Goal: Task Accomplishment & Management: Use online tool/utility

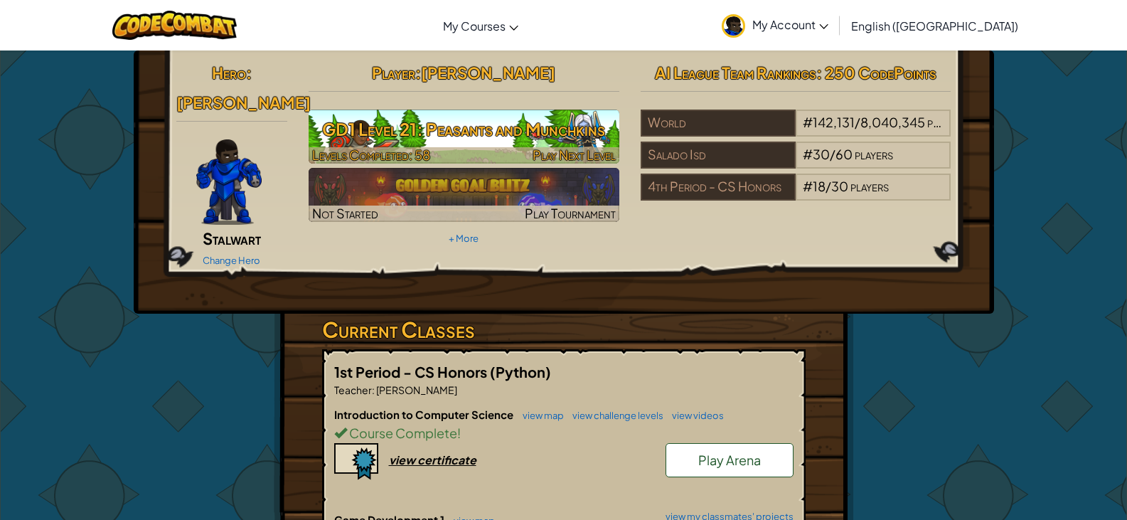
click at [448, 139] on h3 "GD1 Level 21: Peasants and Munchkins" at bounding box center [463, 129] width 311 height 32
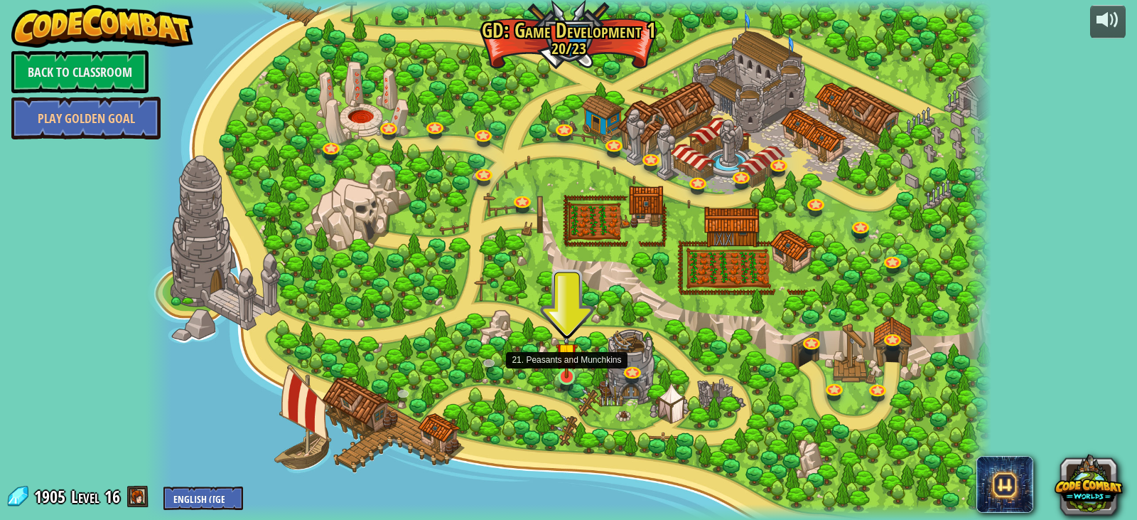
click at [562, 373] on img at bounding box center [566, 352] width 21 height 49
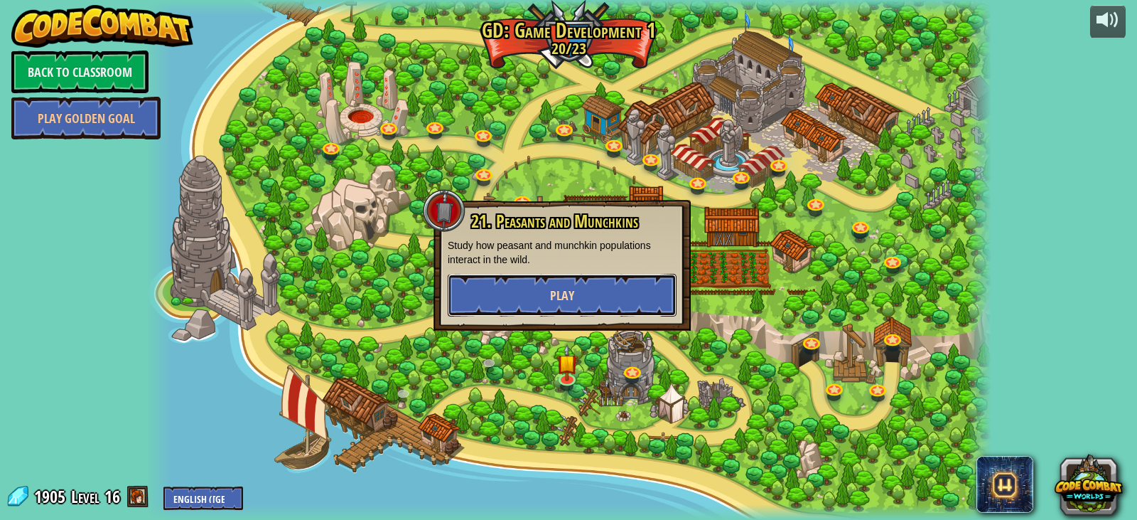
click at [545, 280] on button "Play" at bounding box center [562, 295] width 229 height 43
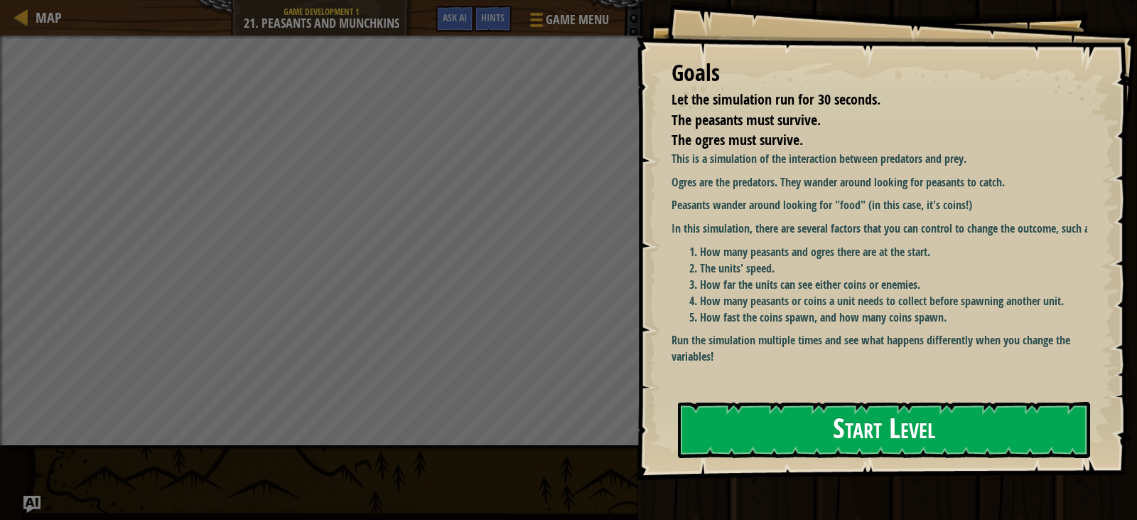
click at [774, 438] on button "Start Level" at bounding box center [884, 430] width 412 height 56
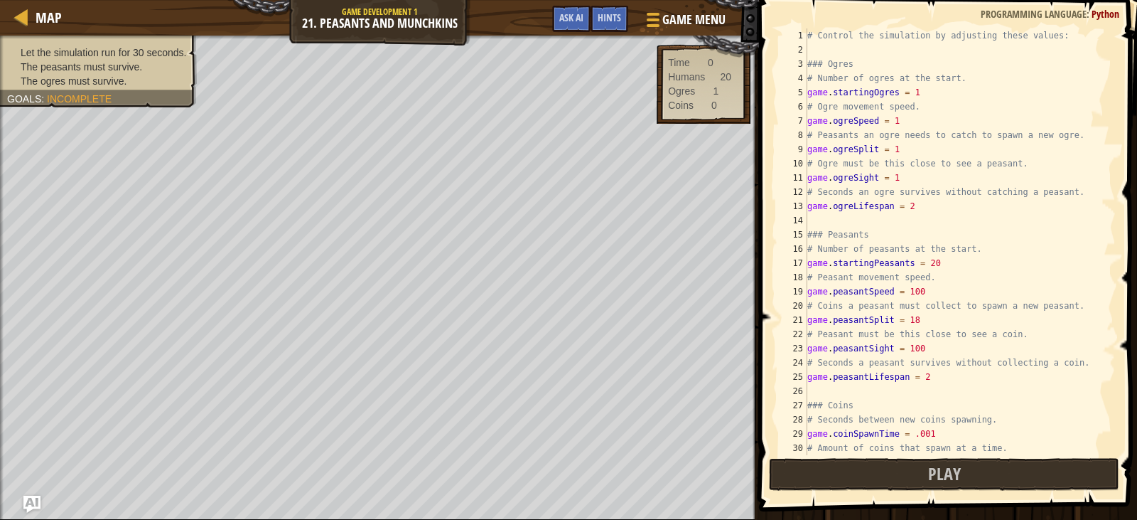
scroll to position [114, 0]
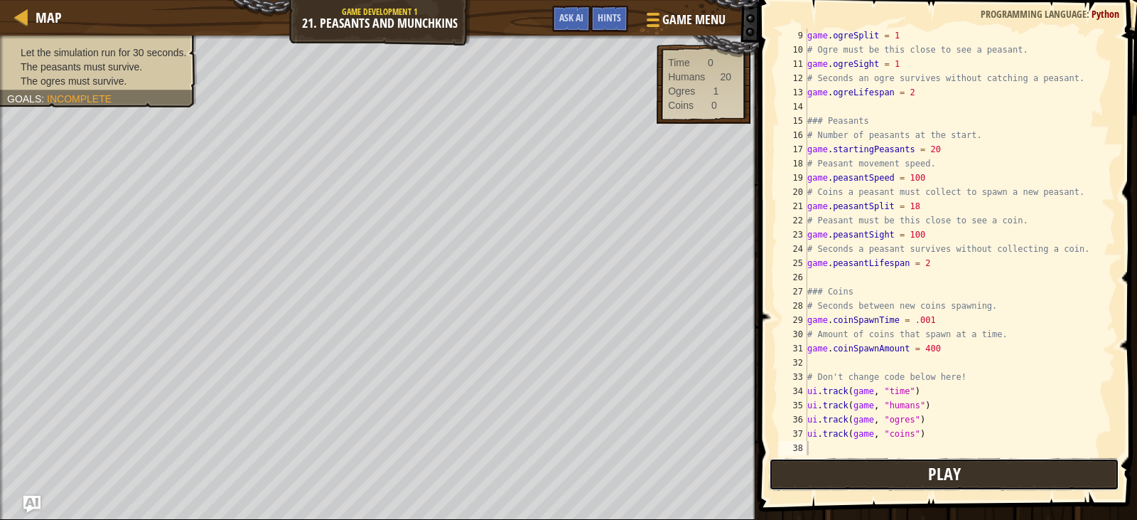
click at [856, 478] on button "Play" at bounding box center [944, 474] width 350 height 33
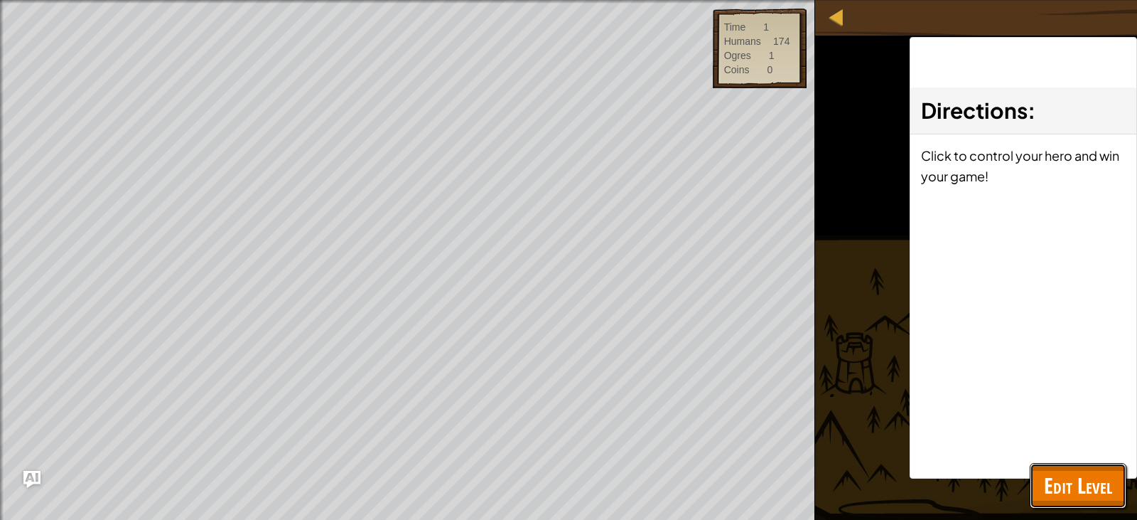
click at [1087, 481] on span "Edit Level" at bounding box center [1078, 485] width 68 height 29
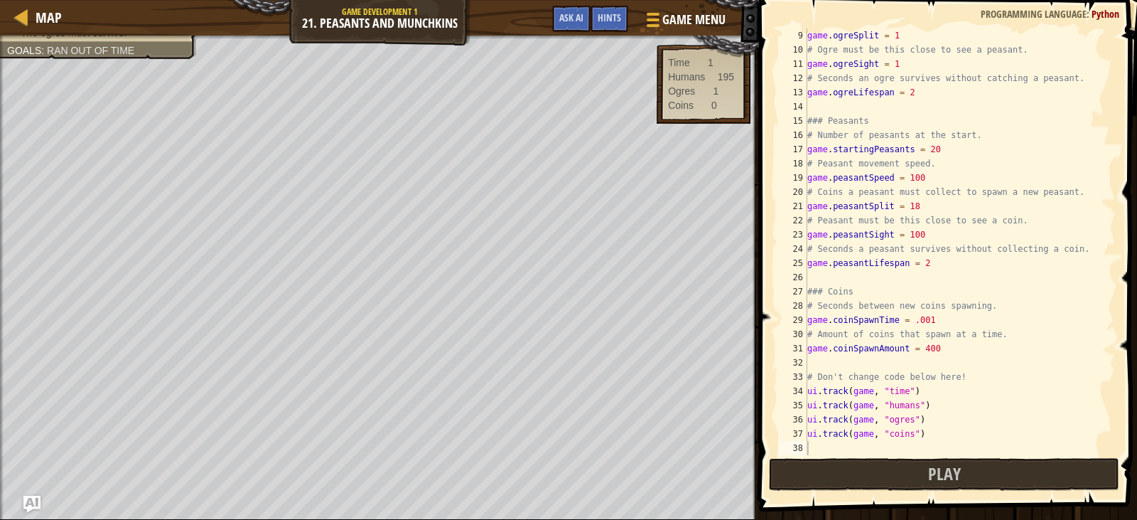
click at [949, 353] on div "game . ogreSplit = 1 # Ogre must be this close to see a peasant. game . ogreSig…" at bounding box center [955, 255] width 301 height 455
click at [929, 183] on div "game . ogreSplit = 1 # Ogre must be this close to see a peasant. game . ogreSig…" at bounding box center [955, 255] width 301 height 455
click at [951, 153] on div "game . ogreSplit = 1 # Ogre must be this close to see a peasant. game . ogreSig…" at bounding box center [955, 255] width 301 height 455
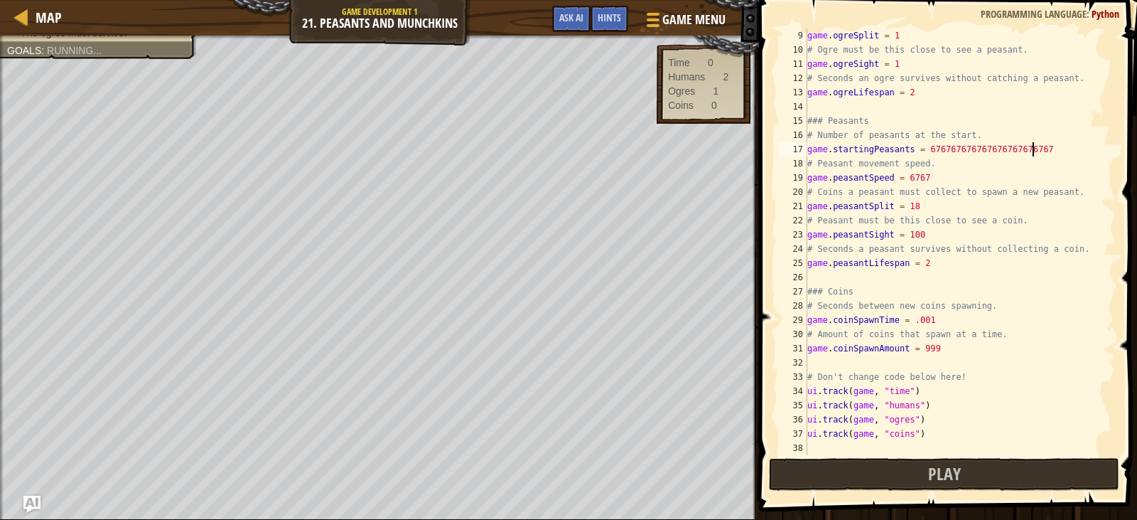
scroll to position [6, 18]
drag, startPoint x: 1043, startPoint y: 146, endPoint x: 934, endPoint y: 155, distance: 109.1
click at [934, 155] on div "game . ogreSplit = 1 # Ogre must be this close to see a peasant. game . ogreSig…" at bounding box center [955, 255] width 301 height 455
click at [918, 318] on div "game . ogreSplit = 1 # Ogre must be this close to see a peasant. game . ogreSig…" at bounding box center [955, 255] width 301 height 455
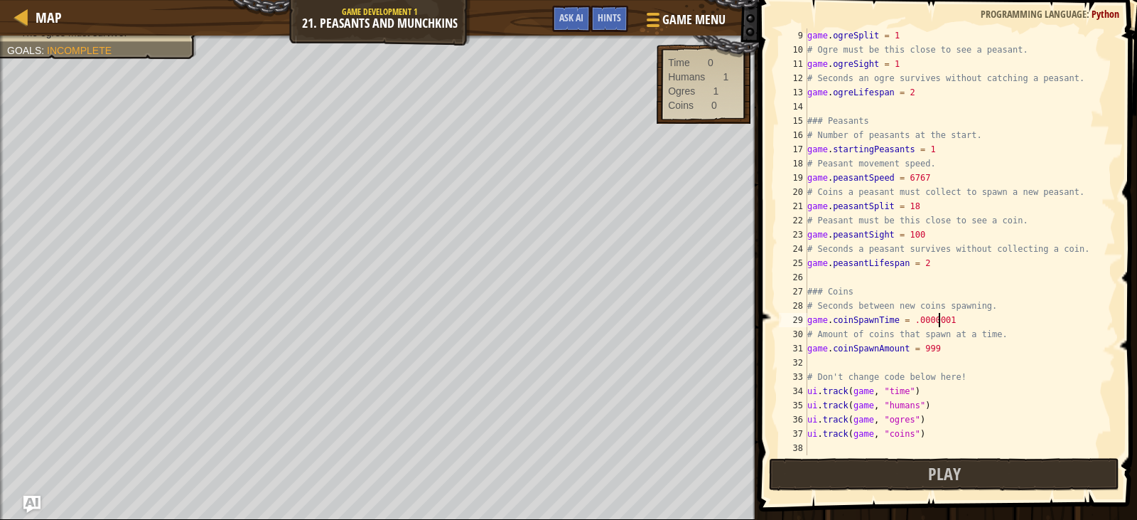
scroll to position [6, 11]
click at [913, 473] on button "Play" at bounding box center [944, 474] width 350 height 33
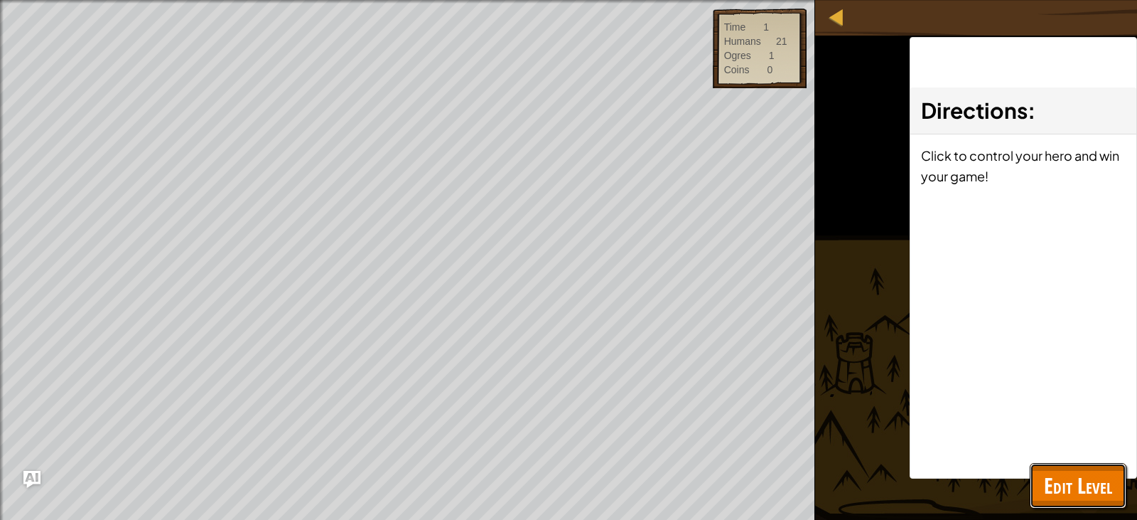
click at [1070, 478] on span "Edit Level" at bounding box center [1078, 485] width 68 height 29
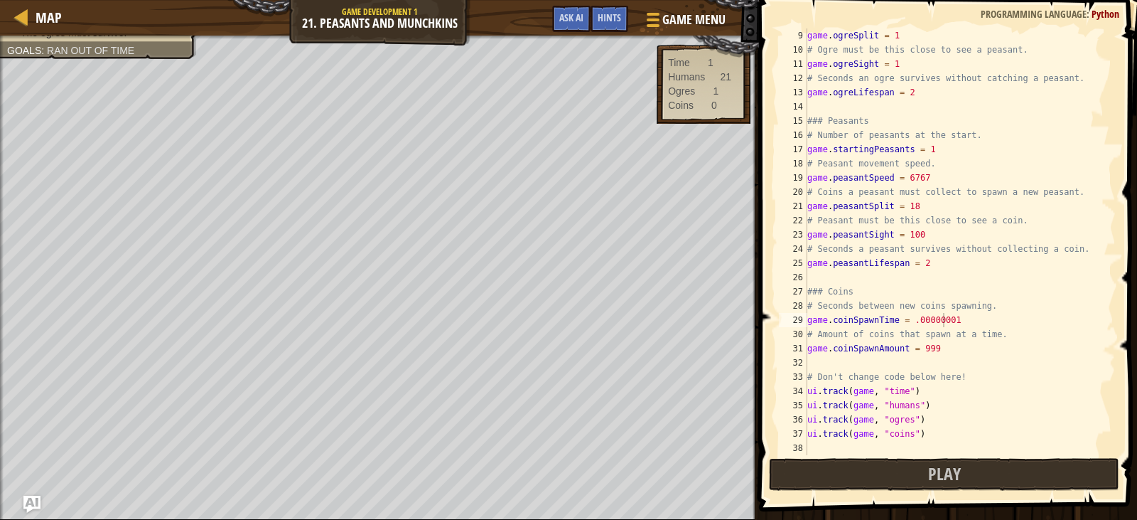
click at [874, 297] on div "game . ogreSplit = 1 # Ogre must be this close to see a peasant. game . ogreSig…" at bounding box center [955, 255] width 301 height 455
type textarea "### Coins"
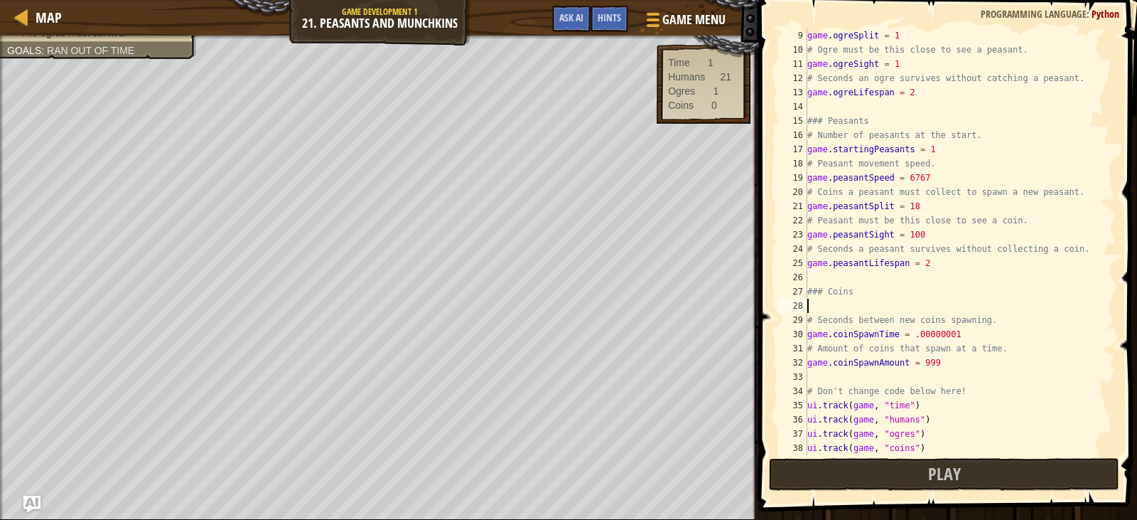
scroll to position [6, 0]
click at [814, 296] on div "game . ogreSplit = 1 # Ogre must be this close to see a peasant. game . ogreSig…" at bounding box center [955, 255] width 301 height 455
click at [843, 301] on div "game . ogreSplit = 1 # Ogre must be this close to see a peasant. game . ogreSig…" at bounding box center [955, 255] width 301 height 455
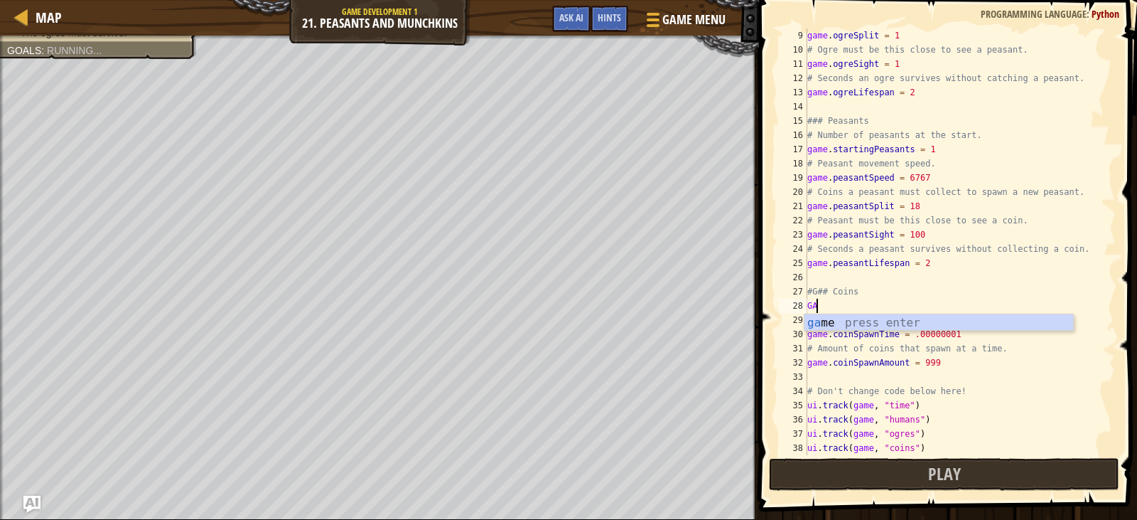
scroll to position [6, 0]
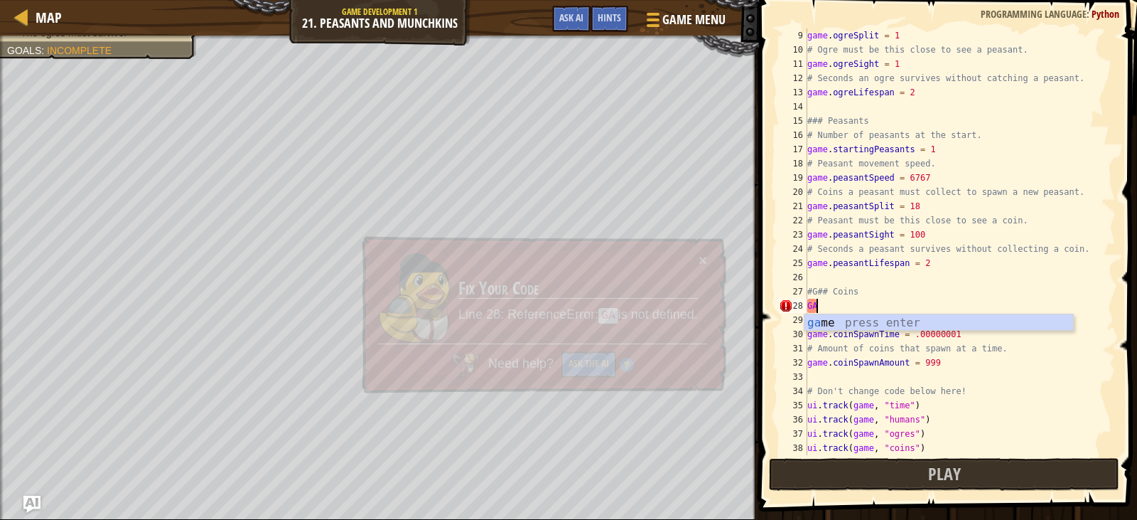
type textarea "G"
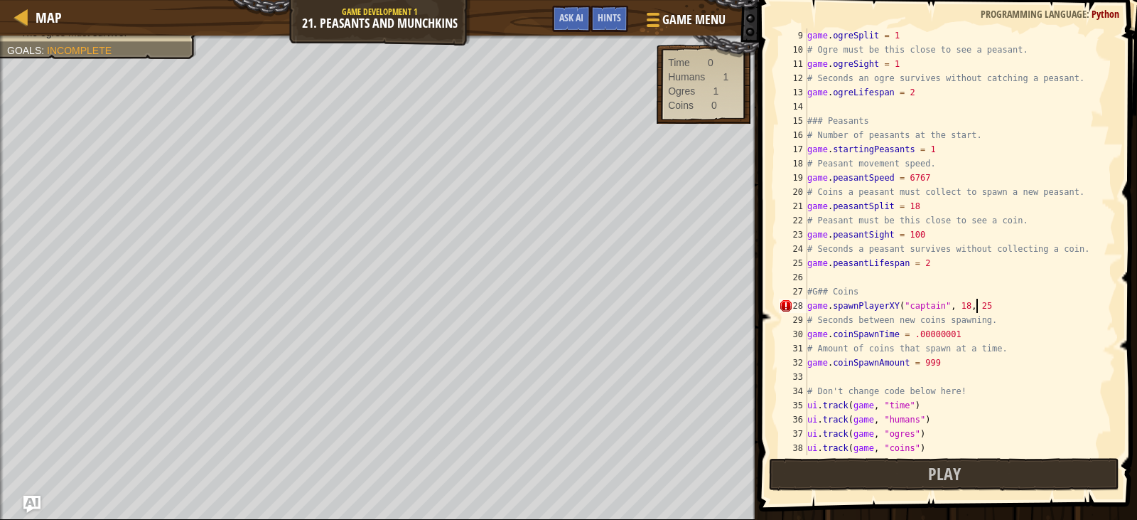
scroll to position [6, 14]
click at [892, 466] on button "Play" at bounding box center [944, 474] width 350 height 33
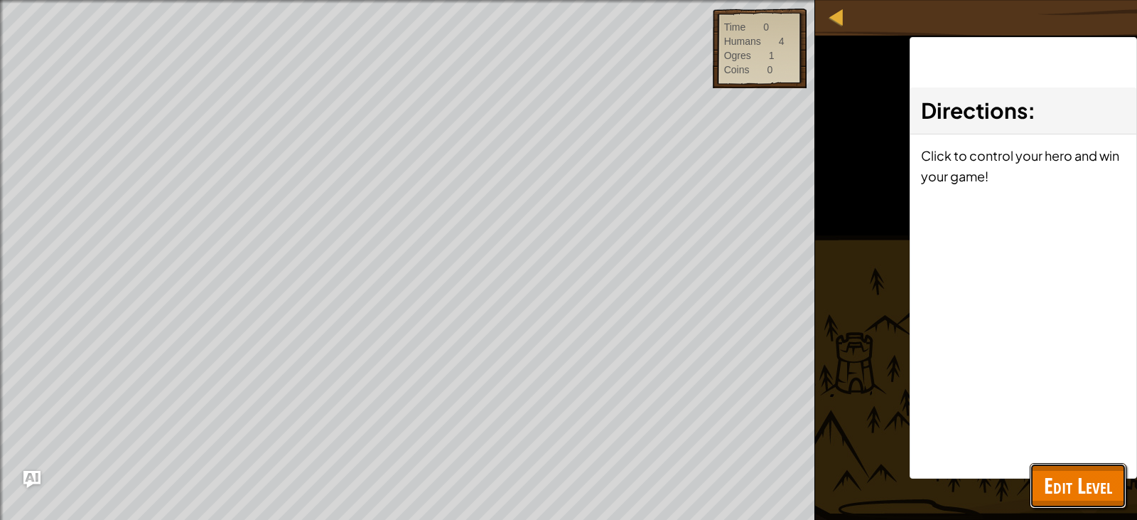
click at [1060, 482] on span "Edit Level" at bounding box center [1078, 485] width 68 height 29
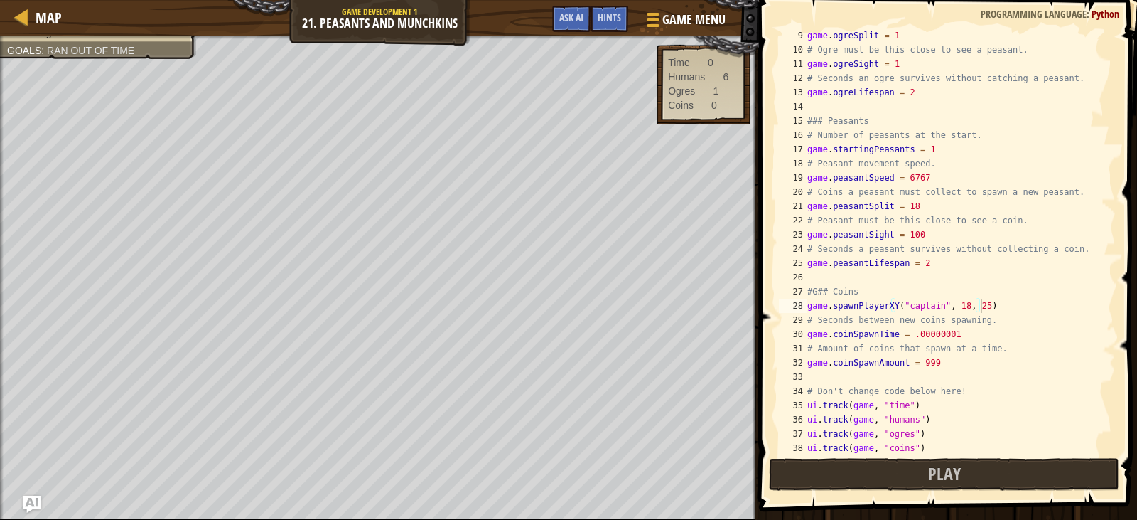
click at [1004, 311] on div "game . ogreSplit = 1 # Ogre must be this close to see a peasant. game . ogreSig…" at bounding box center [955, 255] width 301 height 455
click at [940, 330] on div "game . ogreSplit = 1 # Ogre must be this close to see a peasant. game . ogreSig…" at bounding box center [955, 255] width 301 height 455
drag, startPoint x: 939, startPoint y: 333, endPoint x: 911, endPoint y: 335, distance: 27.8
click at [911, 335] on div "game . ogreSplit = 1 # Ogre must be this close to see a peasant. game . ogreSig…" at bounding box center [955, 255] width 301 height 455
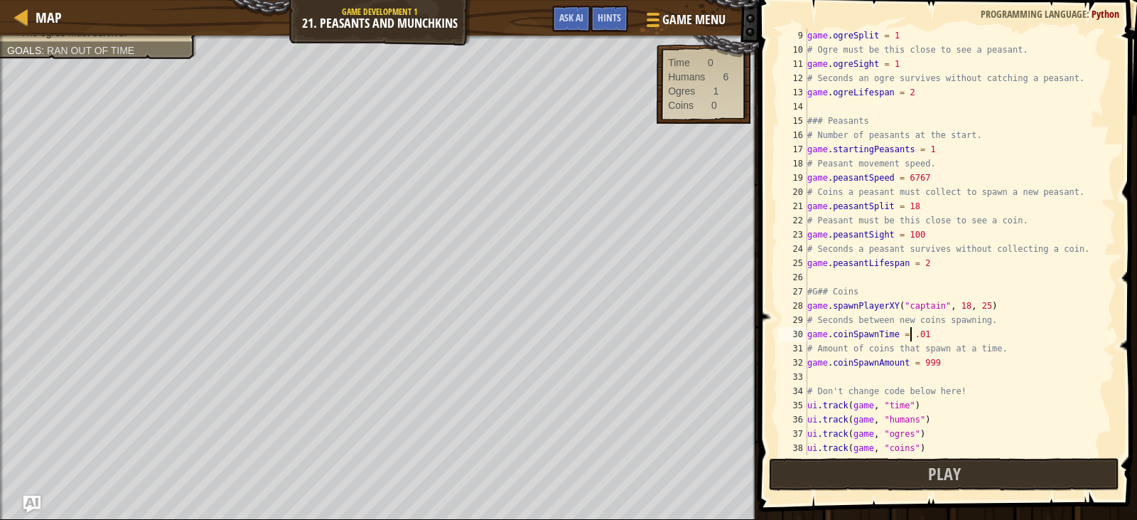
scroll to position [6, 9]
click at [931, 359] on div "game . ogreSplit = 1 # Ogre must be this close to see a peasant. game . ogreSig…" at bounding box center [955, 255] width 301 height 455
click at [937, 367] on div "game . ogreSplit = 1 # Ogre must be this close to see a peasant. game . ogreSig…" at bounding box center [955, 255] width 301 height 455
click at [936, 358] on div "game . ogreSplit = 1 # Ogre must be this close to see a peasant. game . ogreSig…" at bounding box center [955, 255] width 301 height 455
click at [930, 366] on div "game . ogreSplit = 1 # Ogre must be this close to see a peasant. game . ogreSig…" at bounding box center [955, 255] width 301 height 455
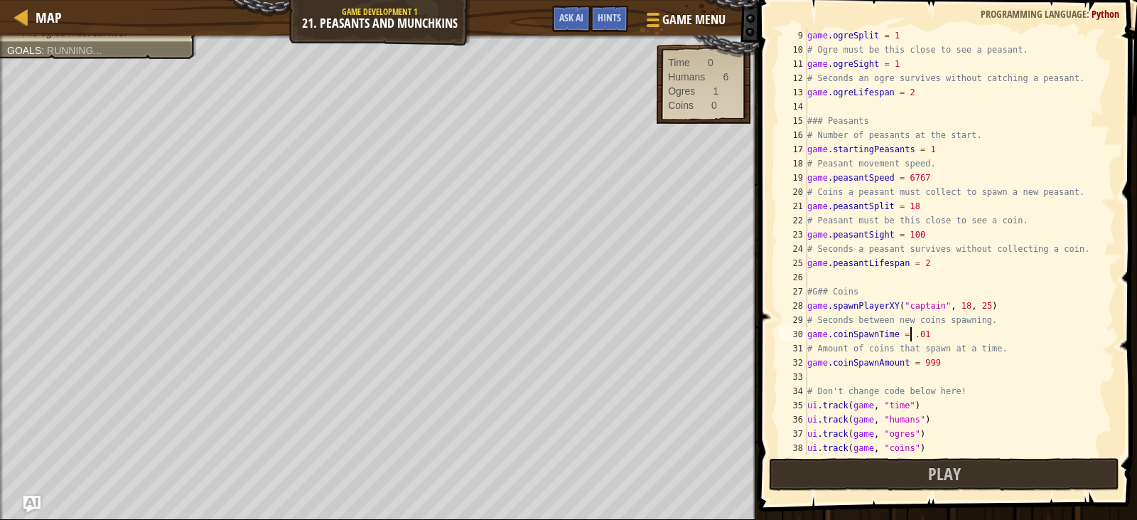
click at [913, 362] on div "game . ogreSplit = 1 # Ogre must be this close to see a peasant. game . ogreSig…" at bounding box center [955, 255] width 301 height 455
click at [928, 363] on div "game . ogreSplit = 1 # Ogre must be this close to see a peasant. game . ogreSig…" at bounding box center [955, 241] width 301 height 426
drag, startPoint x: 930, startPoint y: 363, endPoint x: 916, endPoint y: 362, distance: 14.2
click at [916, 362] on div "game . ogreSplit = 1 # Ogre must be this close to see a peasant. game . ogreSig…" at bounding box center [955, 255] width 301 height 455
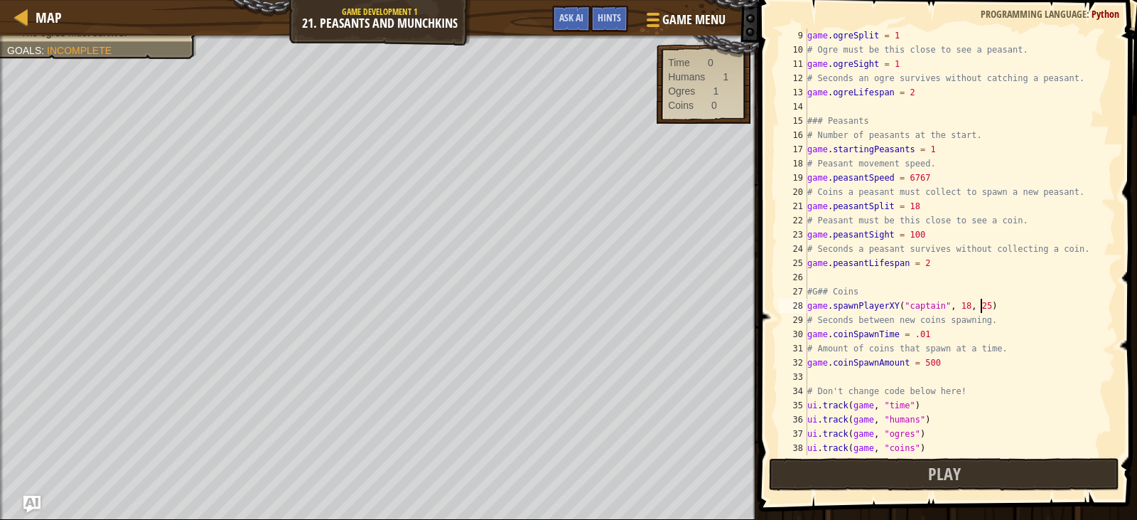
click at [991, 306] on div "game . ogreSplit = 1 # Ogre must be this close to see a peasant. game . ogreSig…" at bounding box center [955, 255] width 301 height 455
type textarea "game.spawnPlayerXY("captain", 18, 25)"
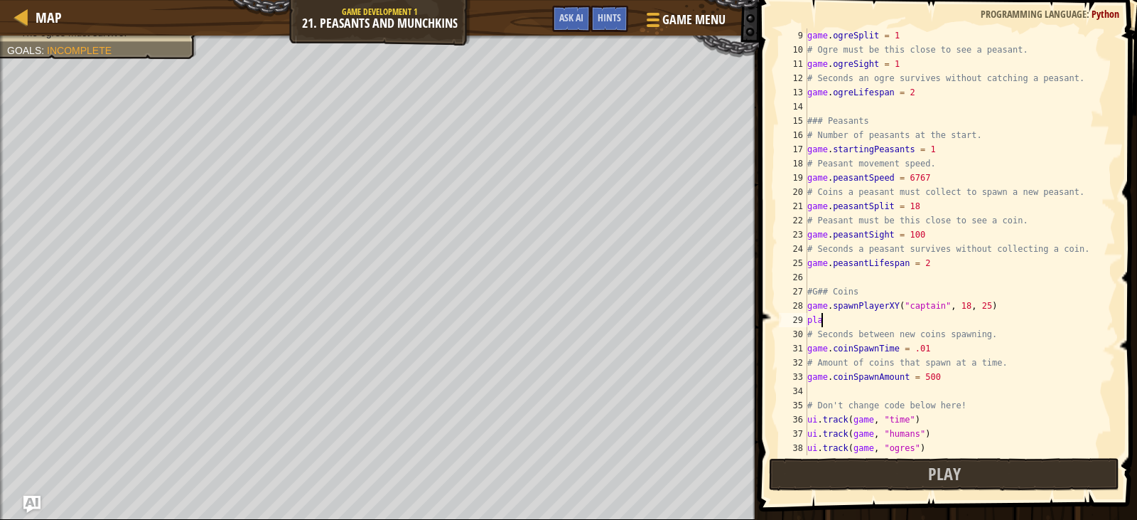
scroll to position [6, 0]
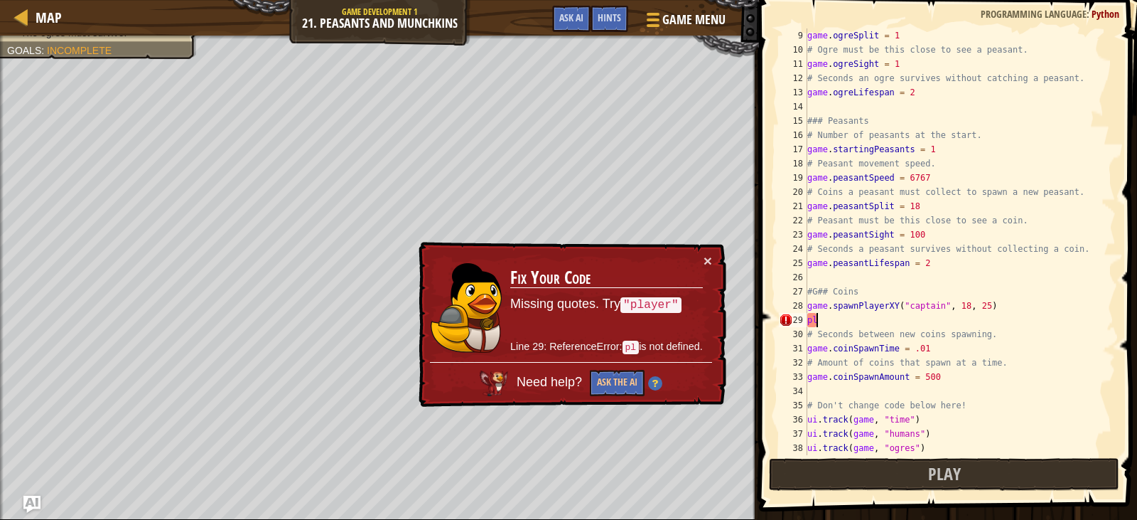
type textarea "p"
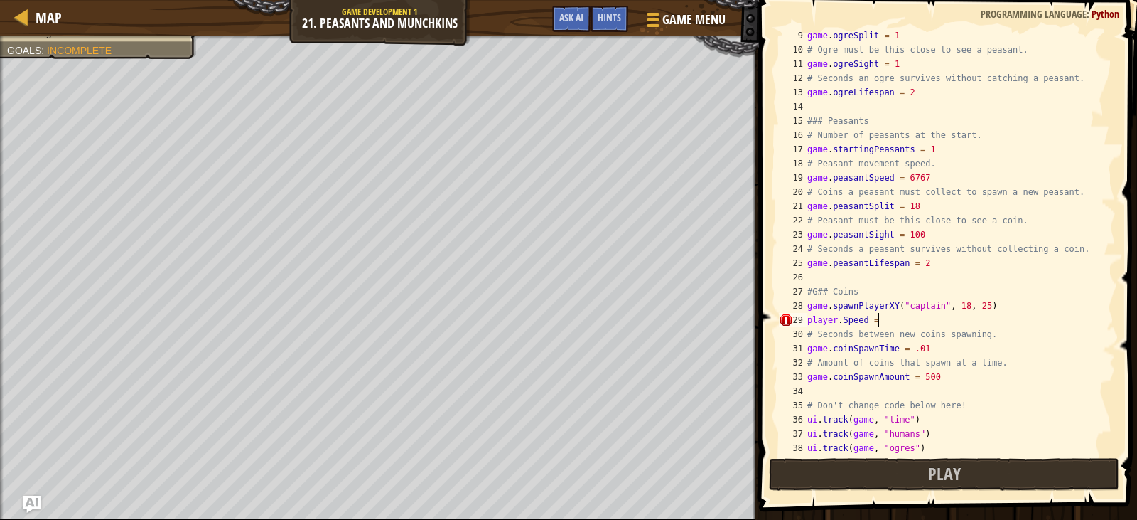
scroll to position [6, 6]
type textarea "player.Speed = 67"
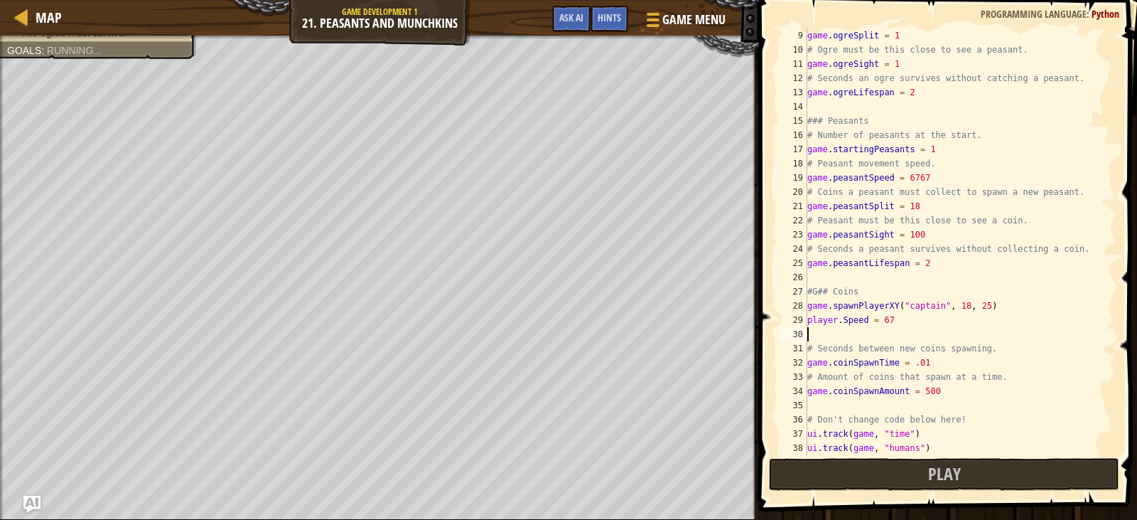
scroll to position [6, 0]
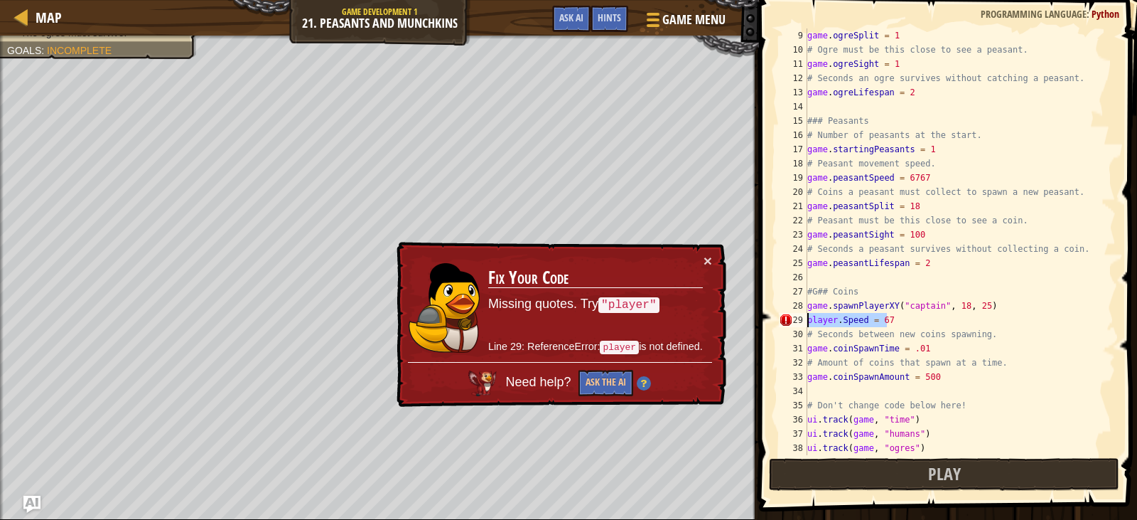
drag, startPoint x: 898, startPoint y: 319, endPoint x: 786, endPoint y: 318, distance: 112.3
click at [786, 318] on div "player.Speed = 67 9 10 11 12 13 14 15 16 17 18 19 20 21 22 23 24 25 26 27 28 29…" at bounding box center [946, 241] width 340 height 426
click at [876, 317] on div "game . ogreSplit = 1 # Ogre must be this close to see a peasant. game . ogreSig…" at bounding box center [955, 241] width 301 height 426
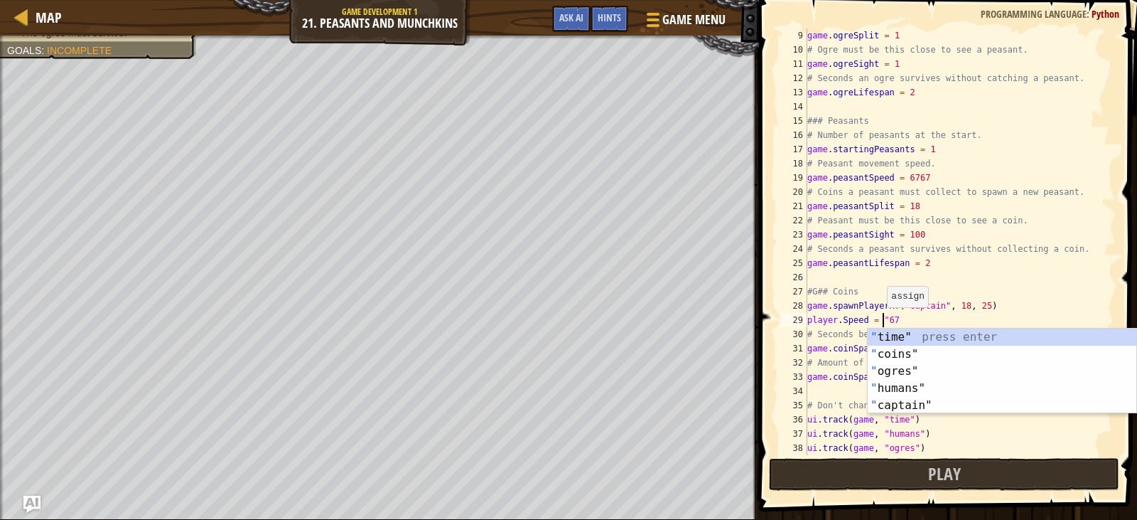
scroll to position [6, 6]
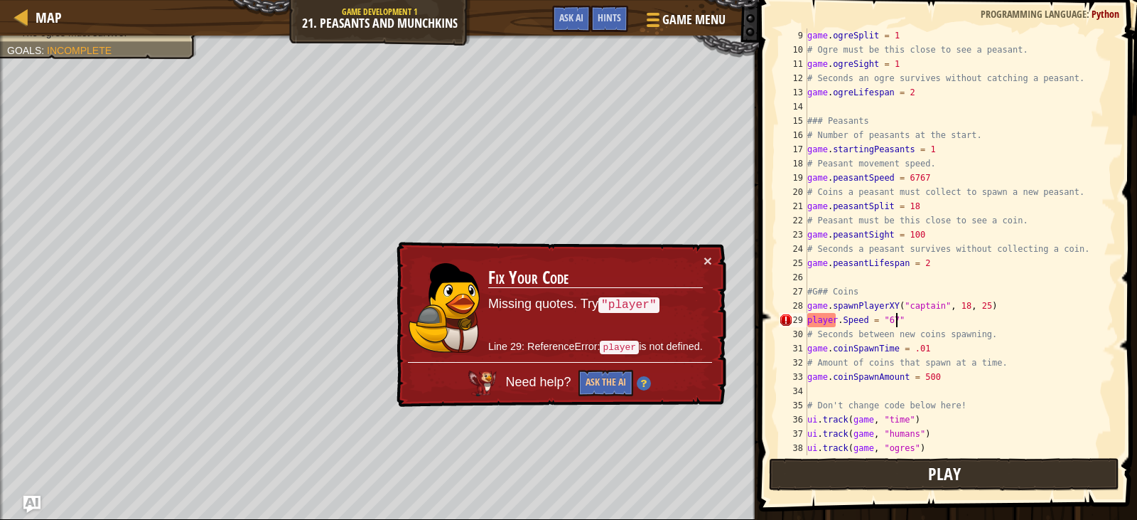
type textarea "player.Speed = "67""
click at [958, 478] on span "Play" at bounding box center [944, 473] width 33 height 23
click at [710, 262] on button "×" at bounding box center [708, 262] width 9 height 15
drag, startPoint x: 907, startPoint y: 318, endPoint x: 761, endPoint y: 316, distance: 145.7
click at [761, 316] on div "player.Speed = "67" 9 10 11 12 13 14 15 16 17 18 19 20 21 22 23 24 25 26 27 28 …" at bounding box center [946, 283] width 382 height 553
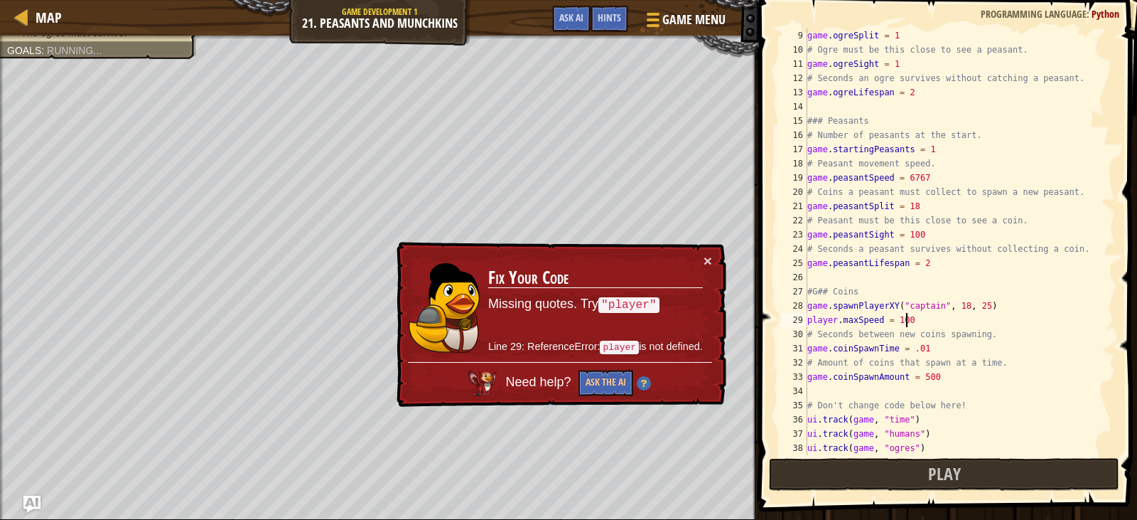
scroll to position [6, 8]
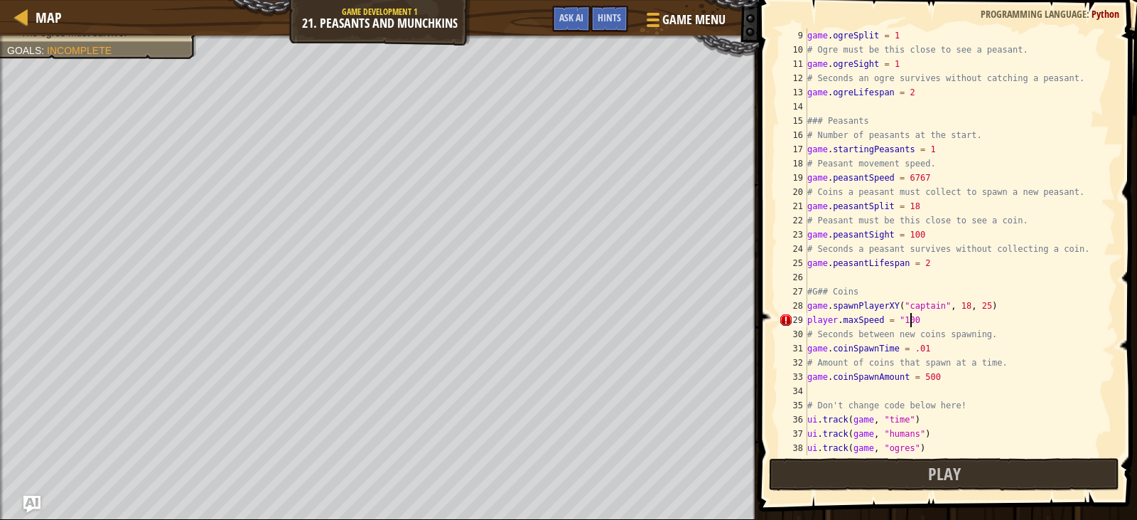
click at [939, 320] on div "game . ogreSplit = 1 # Ogre must be this close to see a peasant. game . ogreSig…" at bounding box center [955, 255] width 301 height 455
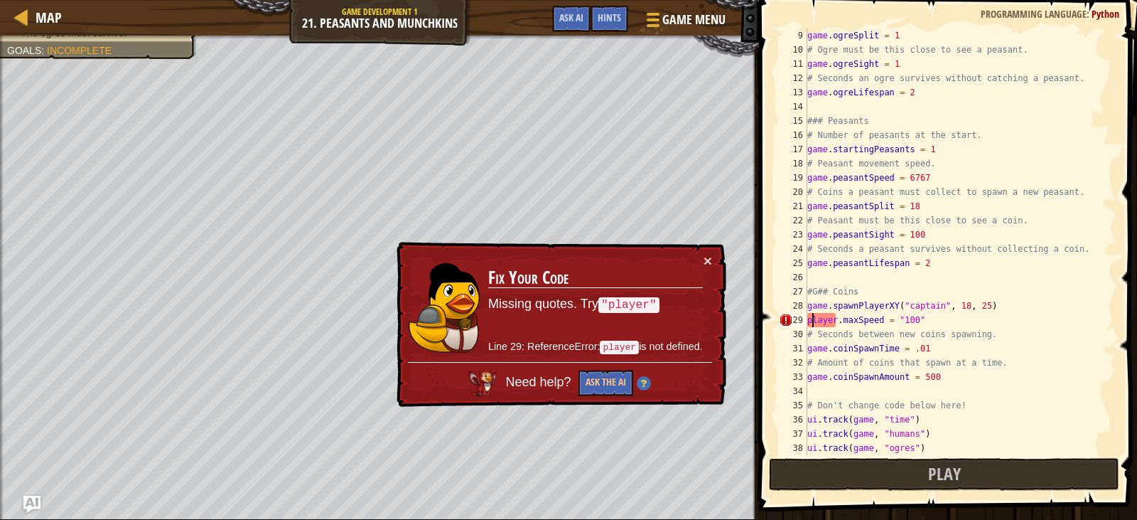
click at [810, 321] on div "game . ogreSplit = 1 # Ogre must be this close to see a peasant. game . ogreSig…" at bounding box center [955, 255] width 301 height 455
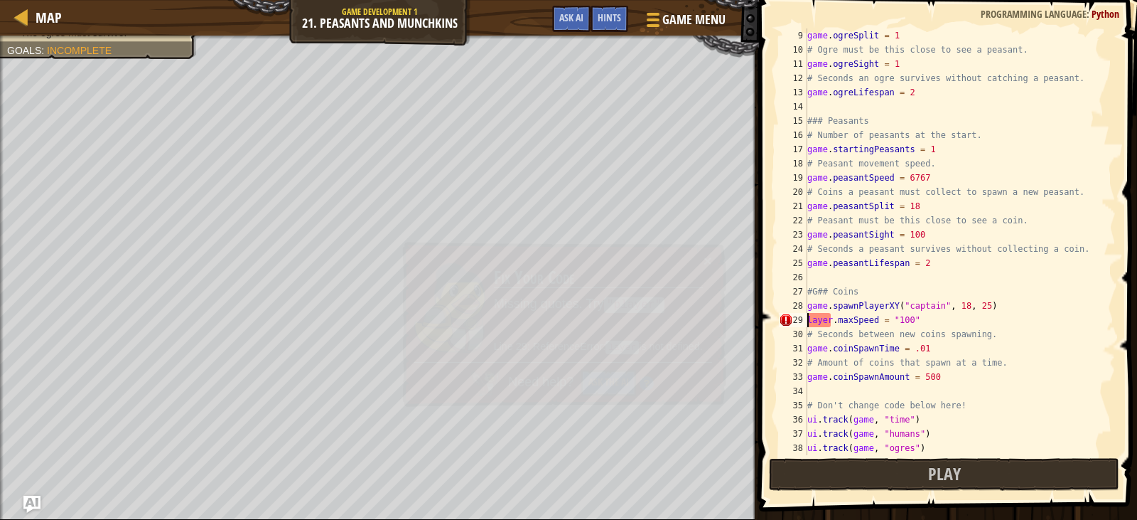
scroll to position [6, 1]
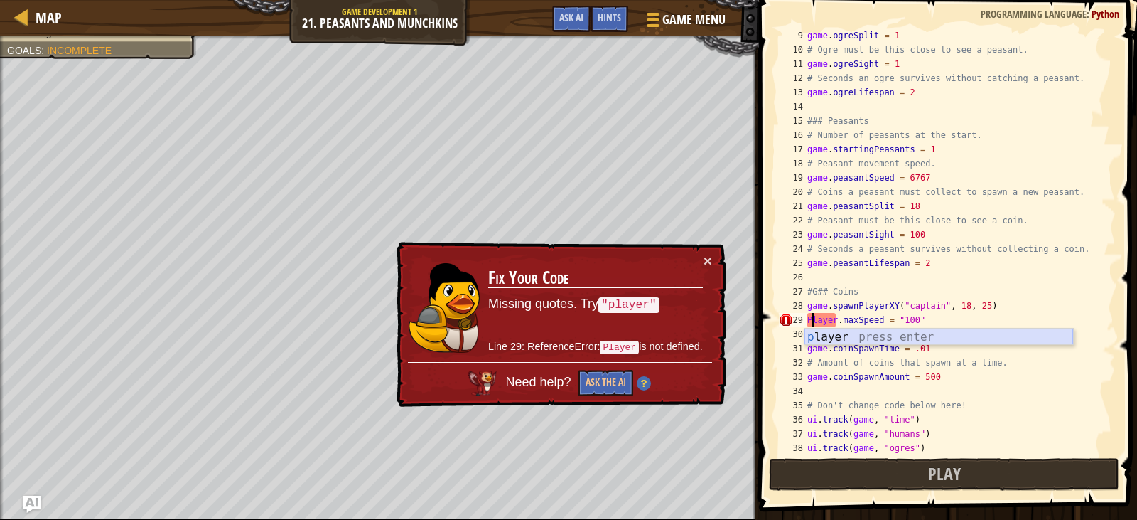
click at [828, 336] on div "p layer press enter" at bounding box center [939, 353] width 269 height 51
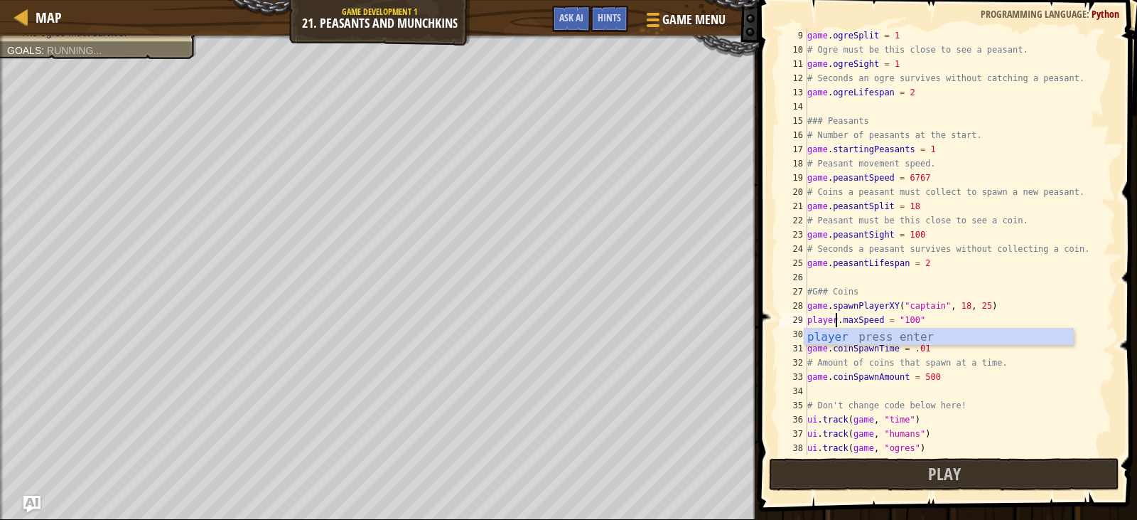
scroll to position [6, 3]
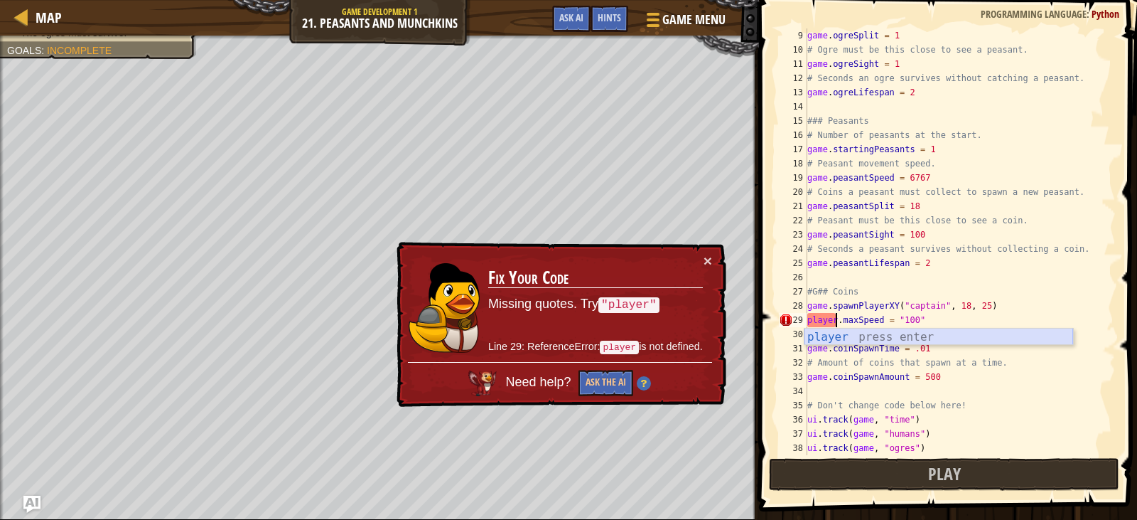
click at [836, 333] on div "player press enter" at bounding box center [939, 353] width 269 height 51
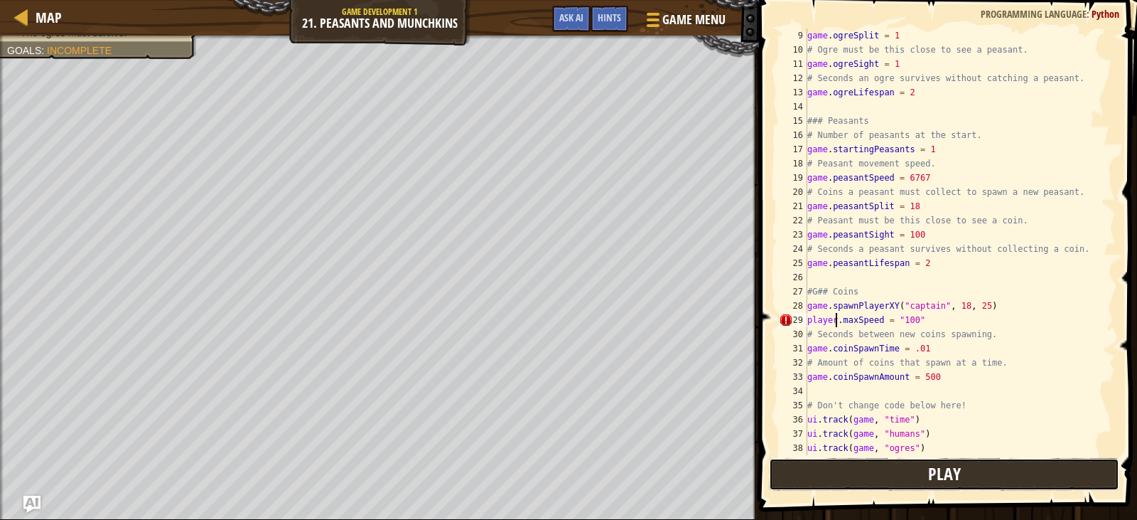
click at [907, 478] on button "Play" at bounding box center [944, 474] width 350 height 33
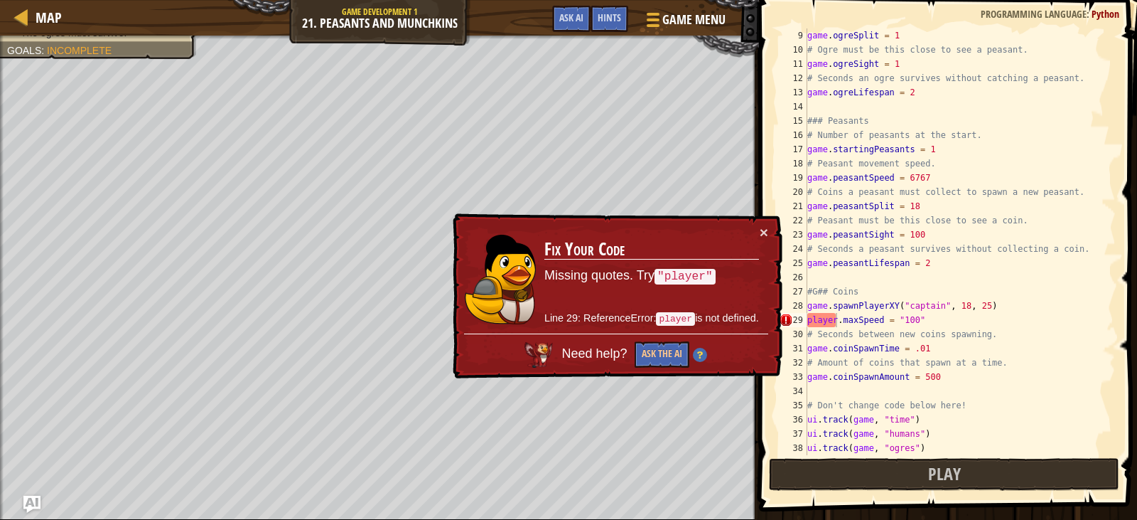
click at [836, 323] on div "game . ogreSplit = 1 # Ogre must be this close to see a peasant. game . ogreSig…" at bounding box center [955, 255] width 301 height 455
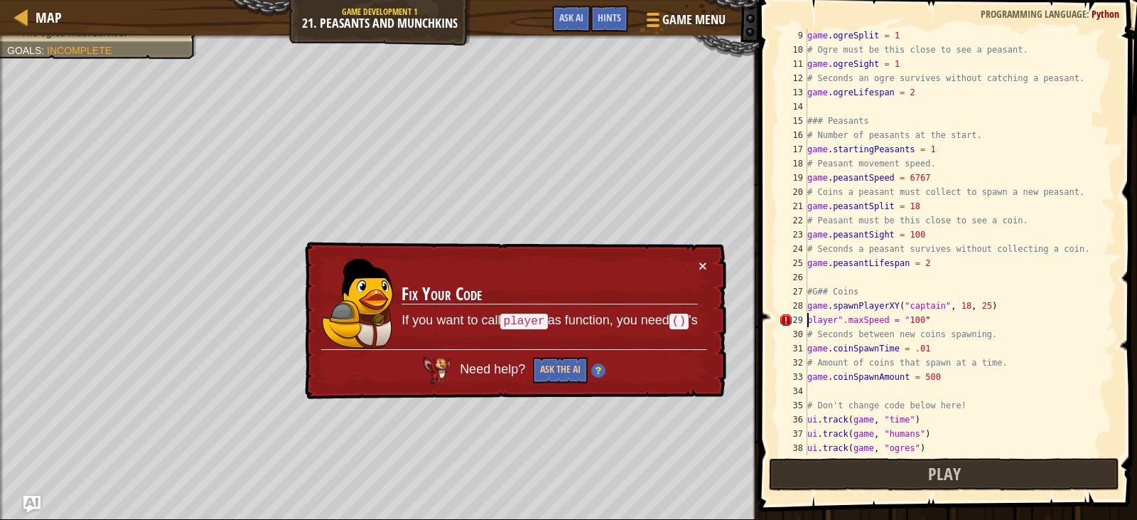
click at [807, 322] on div "game . ogreSplit = 1 # Ogre must be this close to see a peasant. game . ogreSig…" at bounding box center [955, 255] width 301 height 455
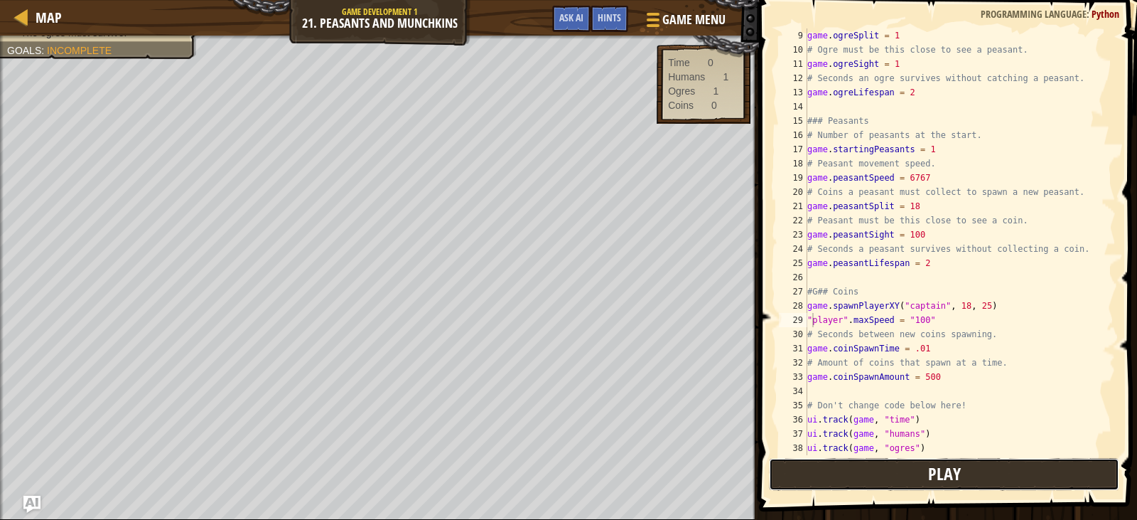
click at [920, 473] on button "Play" at bounding box center [944, 474] width 350 height 33
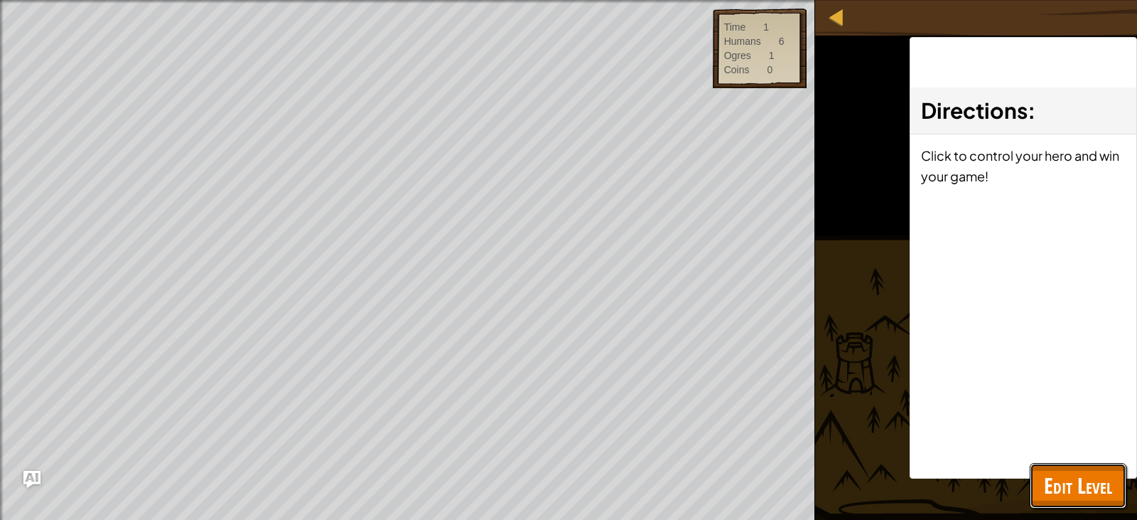
click at [1091, 493] on span "Edit Level" at bounding box center [1078, 485] width 68 height 29
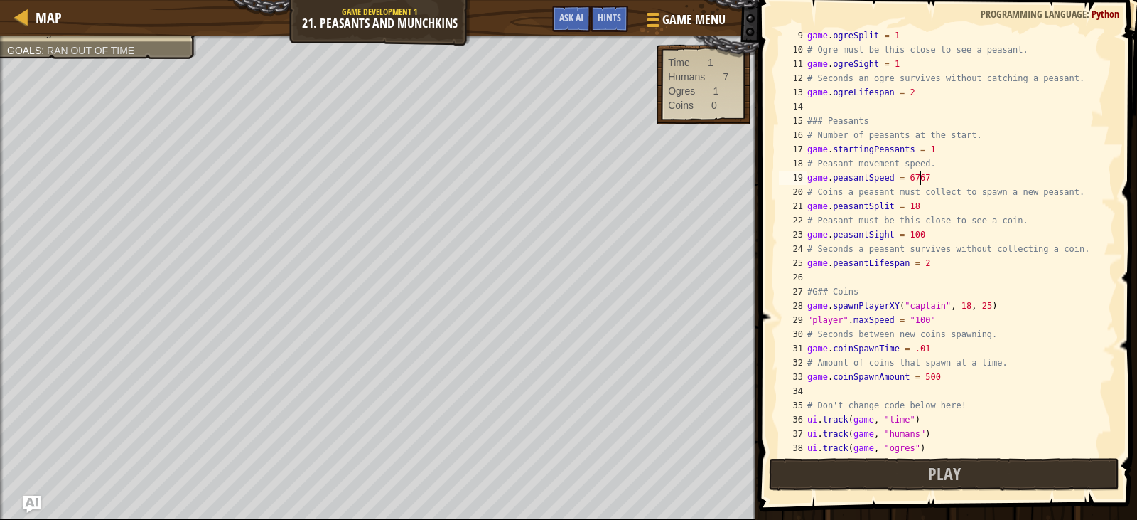
click at [925, 183] on div "game . ogreSplit = 1 # Ogre must be this close to see a peasant. game . ogreSig…" at bounding box center [955, 255] width 301 height 455
click at [949, 380] on div "game . ogreSplit = 1 # Ogre must be this close to see a peasant. game . ogreSig…" at bounding box center [955, 255] width 301 height 455
click at [927, 348] on div "game . ogreSplit = 1 # Ogre must be this close to see a peasant. game . ogreSig…" at bounding box center [955, 255] width 301 height 455
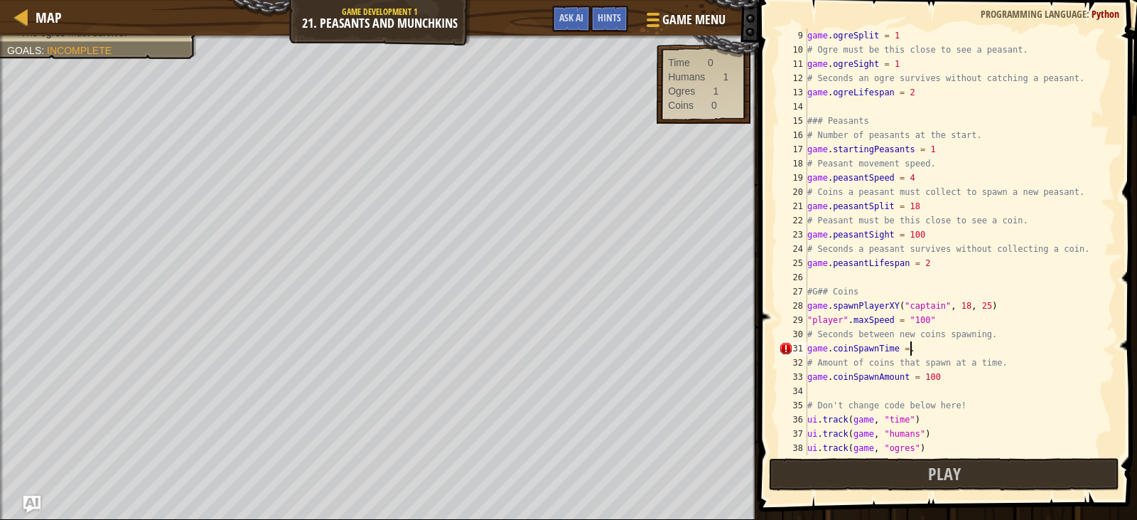
scroll to position [6, 9]
click at [976, 480] on button "Play" at bounding box center [944, 474] width 350 height 33
click at [1011, 474] on button "Play" at bounding box center [944, 474] width 350 height 33
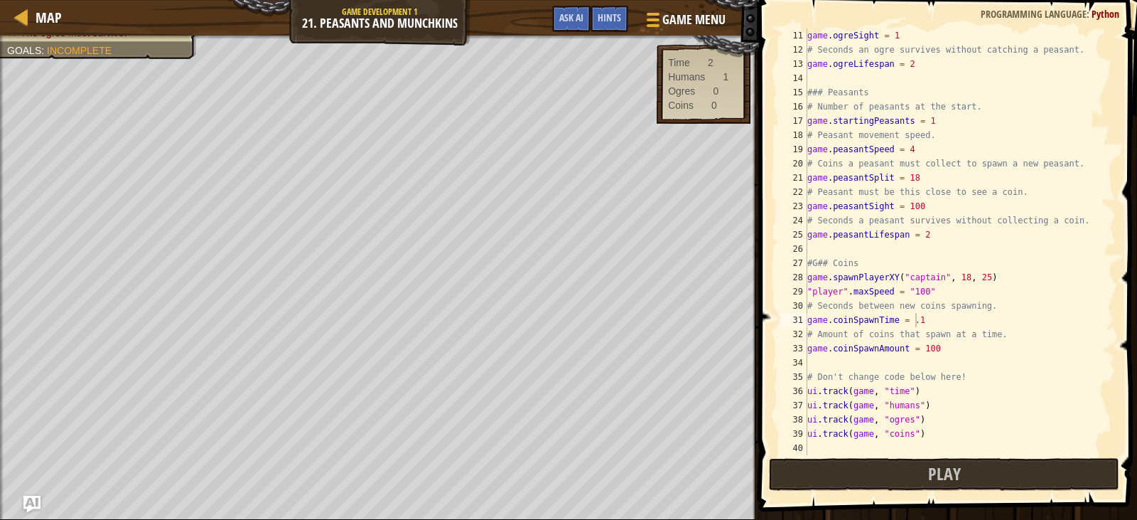
scroll to position [142, 0]
type textarea "ui.track(game, "coins")"
click at [746, 431] on div "Map Game Development 1 21. Peasants and Munchkins Game Menu Done Hints Ask AI 1…" at bounding box center [568, 260] width 1137 height 520
click at [839, 292] on div "game . ogreSight = 1 # Seconds an ogre survives without catching a peasant. gam…" at bounding box center [955, 255] width 301 height 455
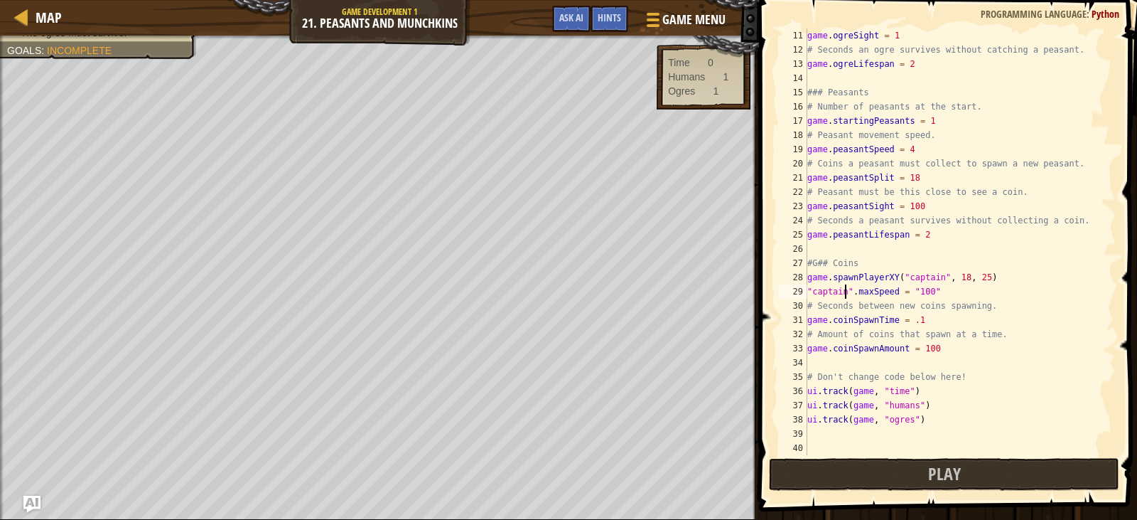
scroll to position [6, 4]
click at [897, 470] on button "Play" at bounding box center [944, 474] width 350 height 33
drag, startPoint x: 1002, startPoint y: 283, endPoint x: 797, endPoint y: 286, distance: 205.4
click at [797, 286] on div "game.spawnPlayerXY("captain", 18, 25) 11 12 13 14 15 16 17 18 19 20 21 22 23 24…" at bounding box center [946, 241] width 340 height 426
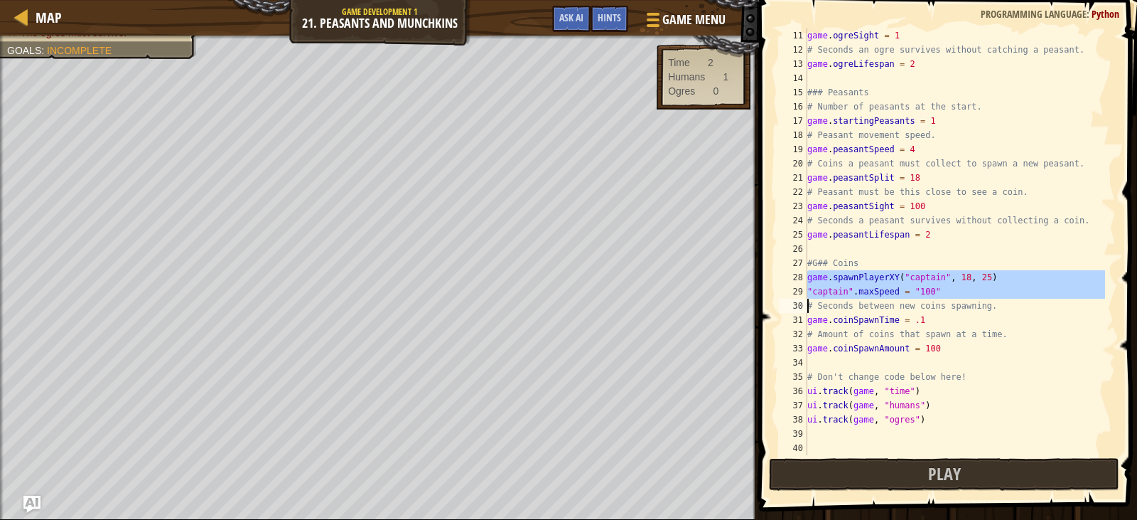
drag, startPoint x: 802, startPoint y: 276, endPoint x: 986, endPoint y: 290, distance: 183.9
click at [986, 290] on div "game.spawnPlayerXY("captain", 18, 25) "captain".maxSpeed = "100" 11 12 13 14 15…" at bounding box center [946, 241] width 340 height 426
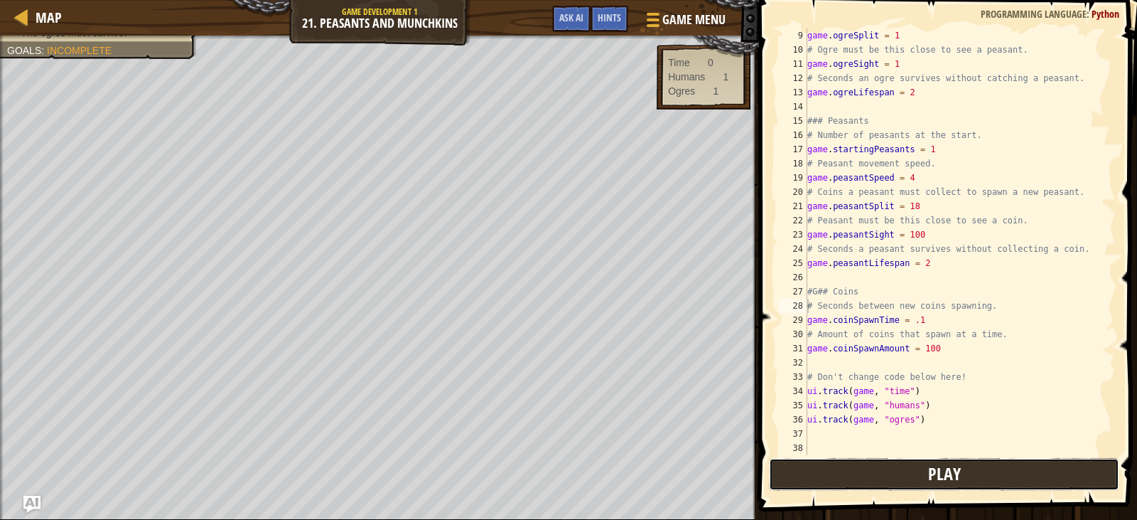
click at [933, 467] on span "Play" at bounding box center [944, 473] width 33 height 23
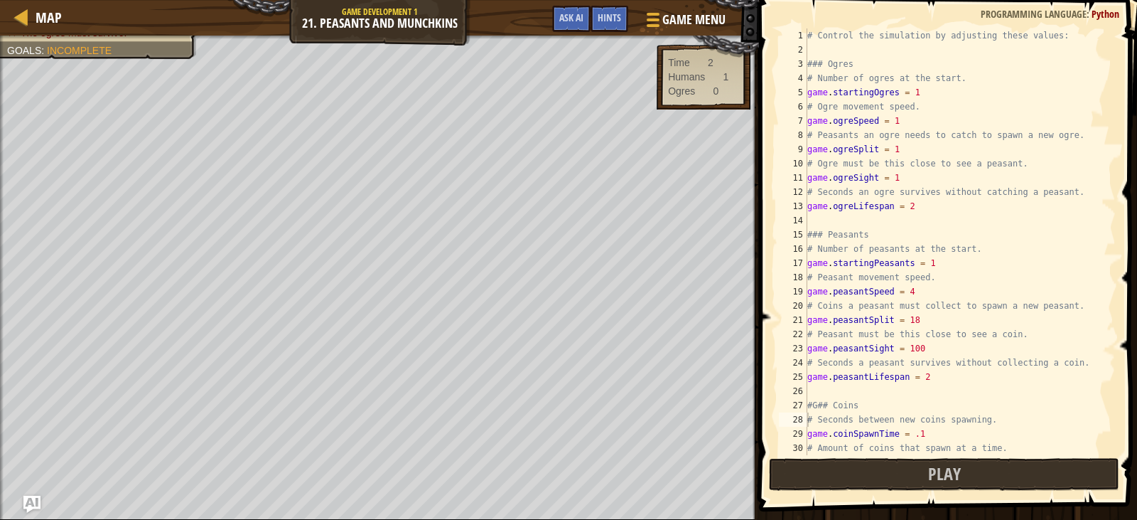
scroll to position [0, 0]
click at [927, 100] on div "# Control the simulation by adjusting these values: ### Ogres # Number of ogres…" at bounding box center [955, 255] width 301 height 455
click at [921, 87] on div "# Control the simulation by adjusting these values: ### Ogres # Number of ogres…" at bounding box center [955, 255] width 301 height 455
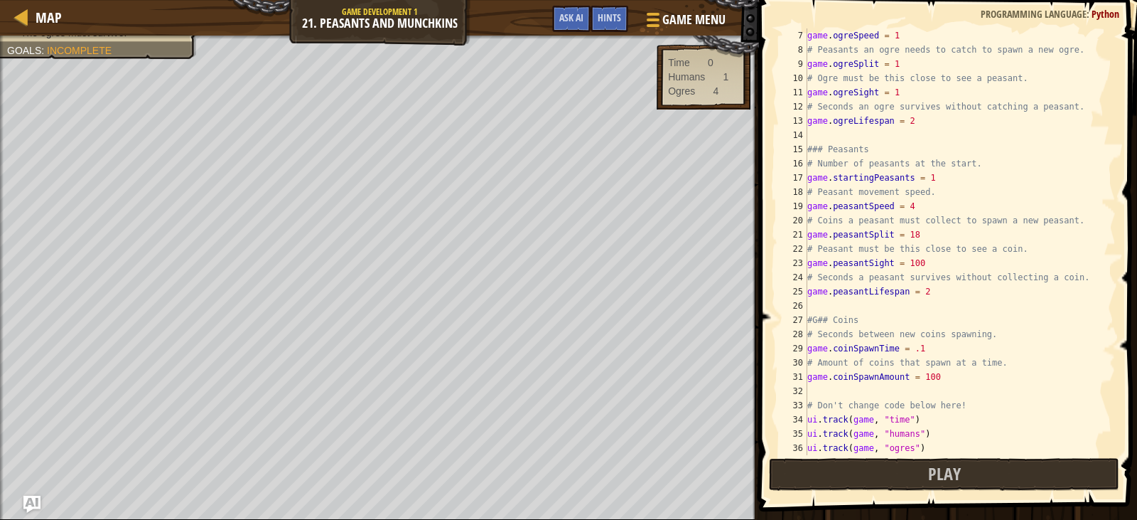
scroll to position [85, 0]
click at [932, 178] on div "game . ogreSpeed = 1 # Peasants an ogre needs to catch to spawn a new ogre. gam…" at bounding box center [955, 255] width 301 height 455
click at [921, 473] on button "Play" at bounding box center [944, 474] width 350 height 33
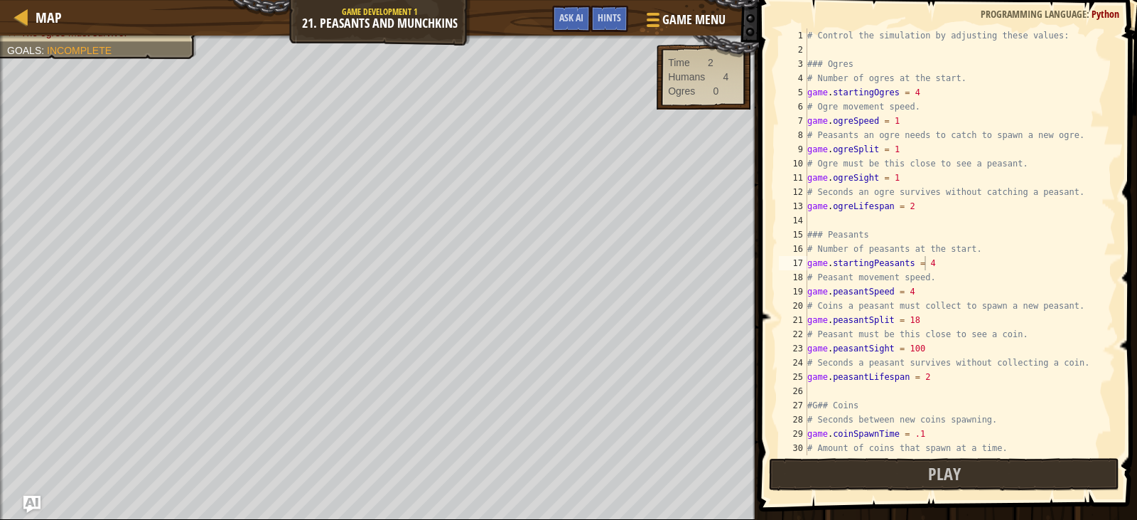
scroll to position [0, 0]
click at [928, 98] on div "# Control the simulation by adjusting these values: ### Ogres # Number of ogres…" at bounding box center [955, 255] width 301 height 455
click at [903, 123] on div "# Control the simulation by adjusting these values: ### Ogres # Number of ogres…" at bounding box center [955, 255] width 301 height 455
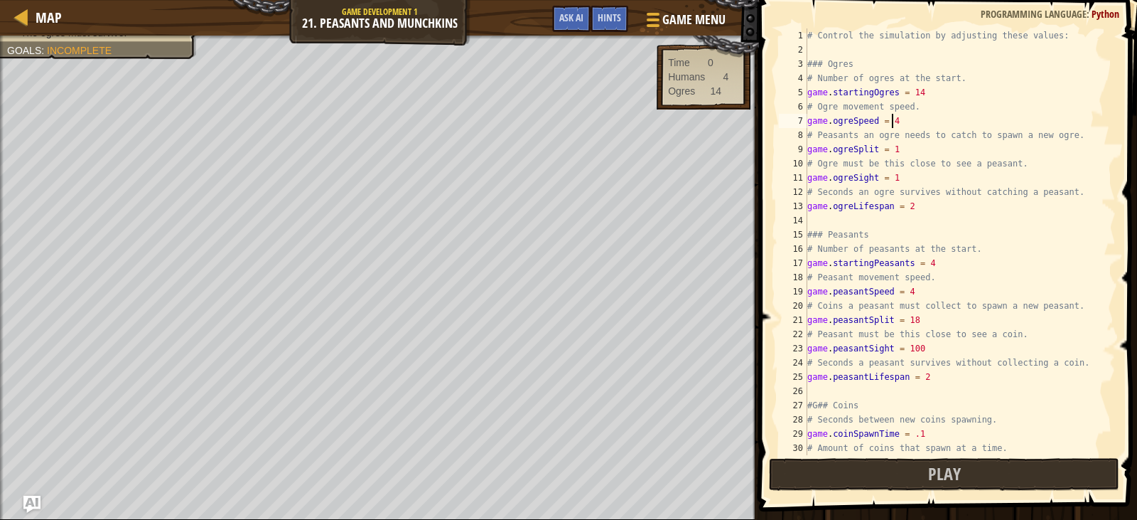
click at [908, 144] on div "# Control the simulation by adjusting these values: ### Ogres # Number of ogres…" at bounding box center [955, 255] width 301 height 455
click at [909, 186] on div "# Control the simulation by adjusting these values: ### Ogres # Number of ogres…" at bounding box center [955, 255] width 301 height 455
click at [899, 175] on div "# Control the simulation by adjusting these values: ### Ogres # Number of ogres…" at bounding box center [955, 255] width 301 height 455
click at [967, 470] on button "Play" at bounding box center [944, 474] width 350 height 33
click at [945, 264] on div "# Control the simulation by adjusting these values: ### Ogres # Number of ogres…" at bounding box center [955, 255] width 301 height 455
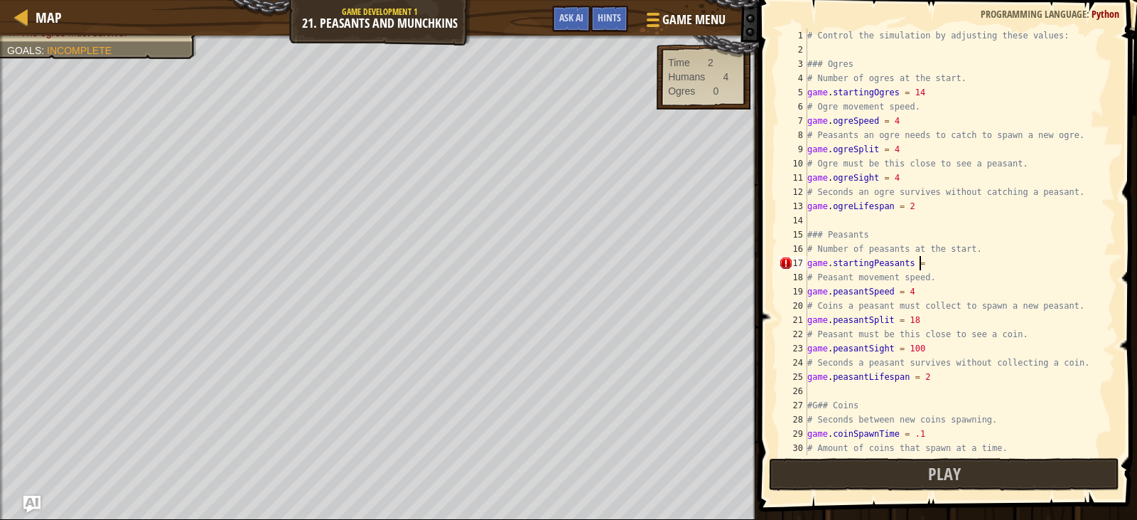
type textarea "game.startingPeasants = 2"
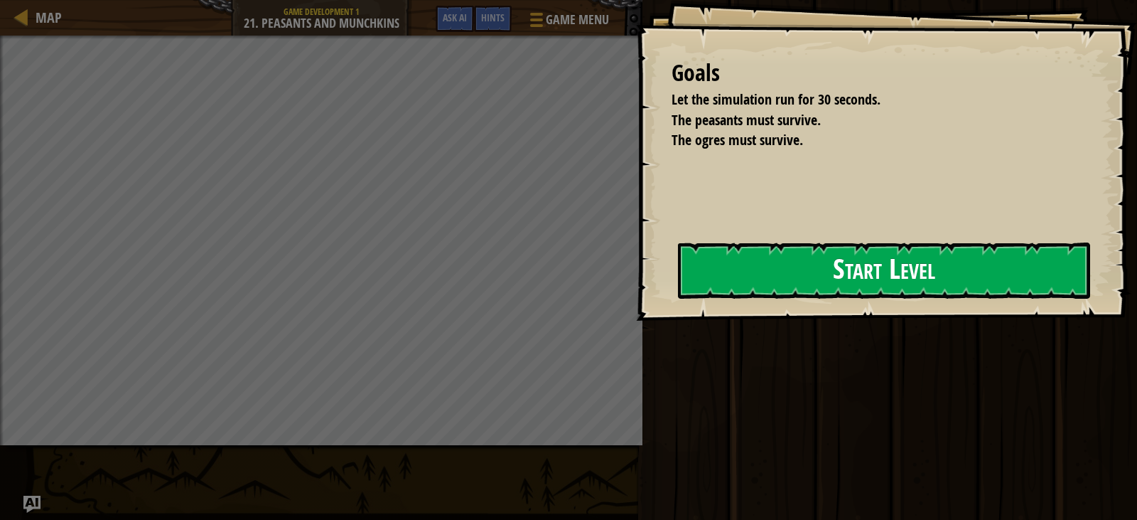
click at [858, 276] on button "Start Level" at bounding box center [884, 270] width 412 height 56
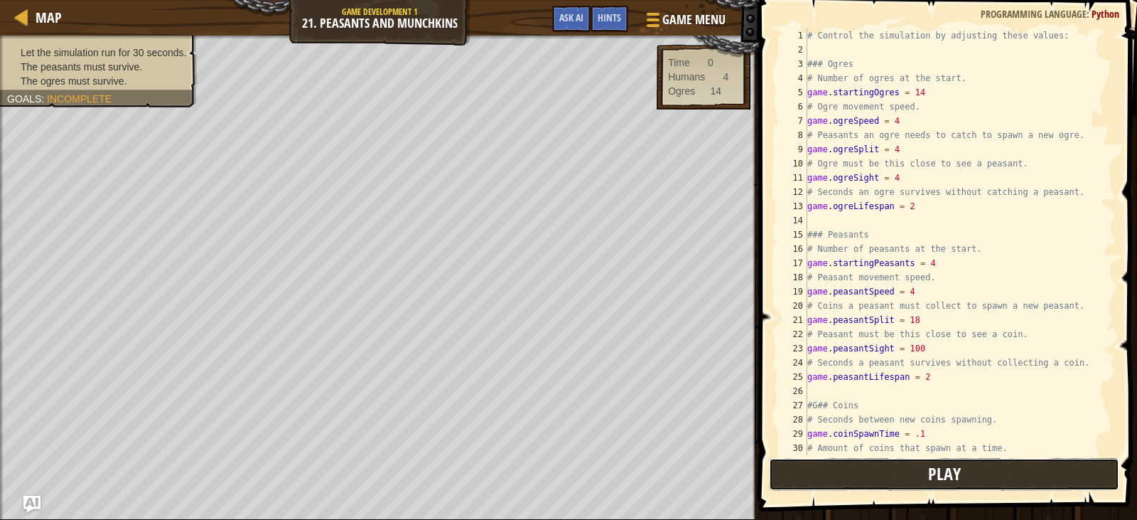
click at [897, 472] on button "Play" at bounding box center [944, 474] width 350 height 33
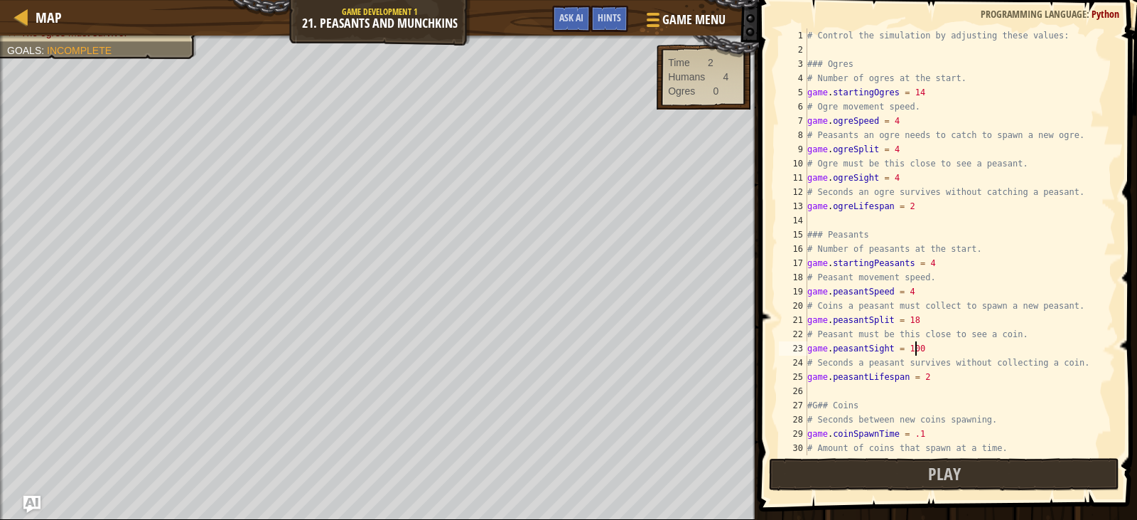
click at [922, 353] on div "# Control the simulation by adjusting these values: ### Ogres # Number of ogres…" at bounding box center [955, 255] width 301 height 455
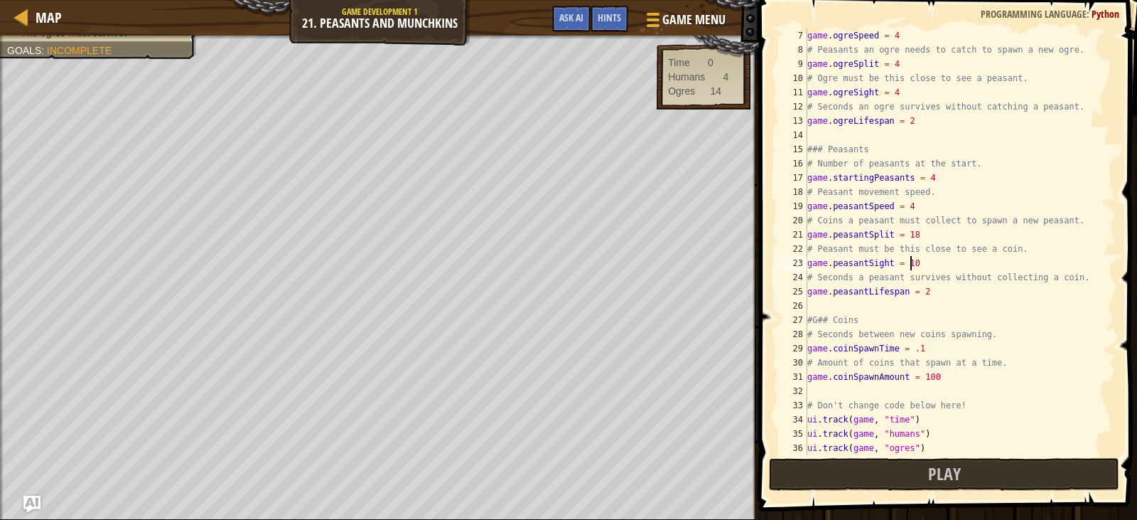
scroll to position [114, 0]
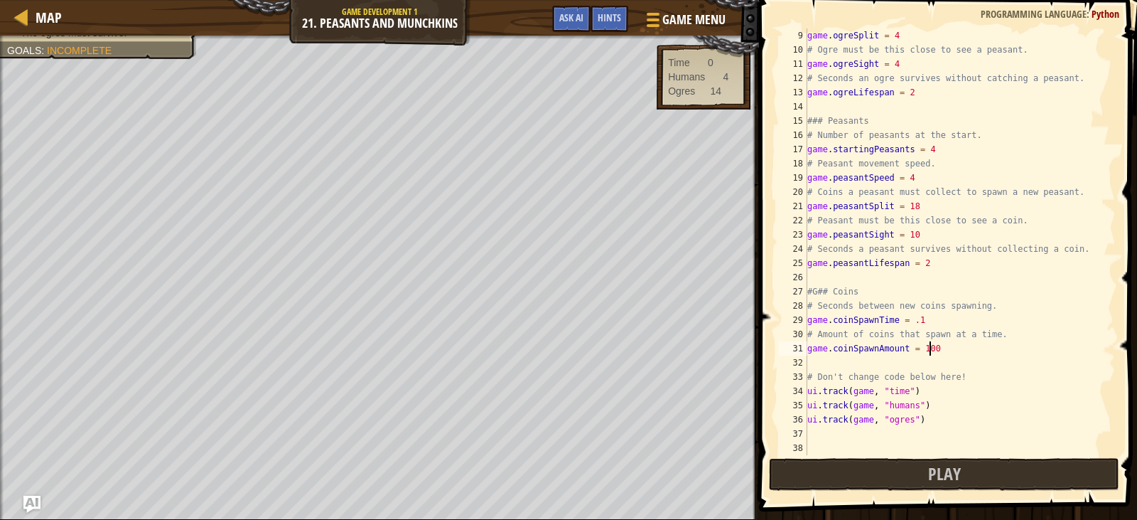
click at [940, 351] on div "game . ogreSplit = 4 # Ogre must be this close to see a peasant. game . ogreSig…" at bounding box center [955, 255] width 301 height 455
click at [900, 468] on button "Play" at bounding box center [944, 474] width 350 height 33
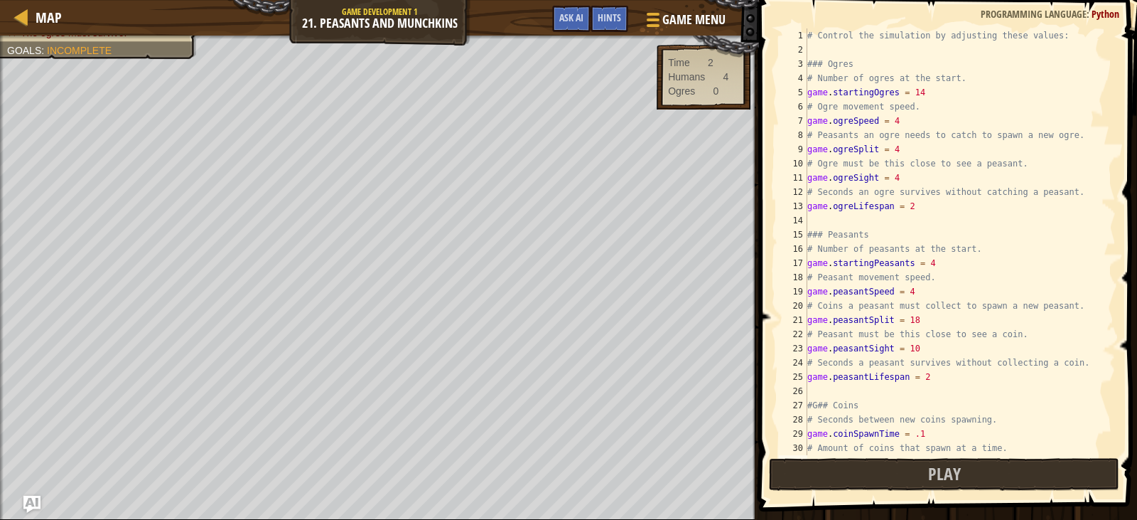
scroll to position [0, 0]
click at [920, 206] on div "# Control the simulation by adjusting these values: ### Ogres # Number of ogres…" at bounding box center [955, 255] width 301 height 455
type textarea "game.ogreLifespan = 17"
click at [891, 471] on button "Play" at bounding box center [944, 474] width 350 height 33
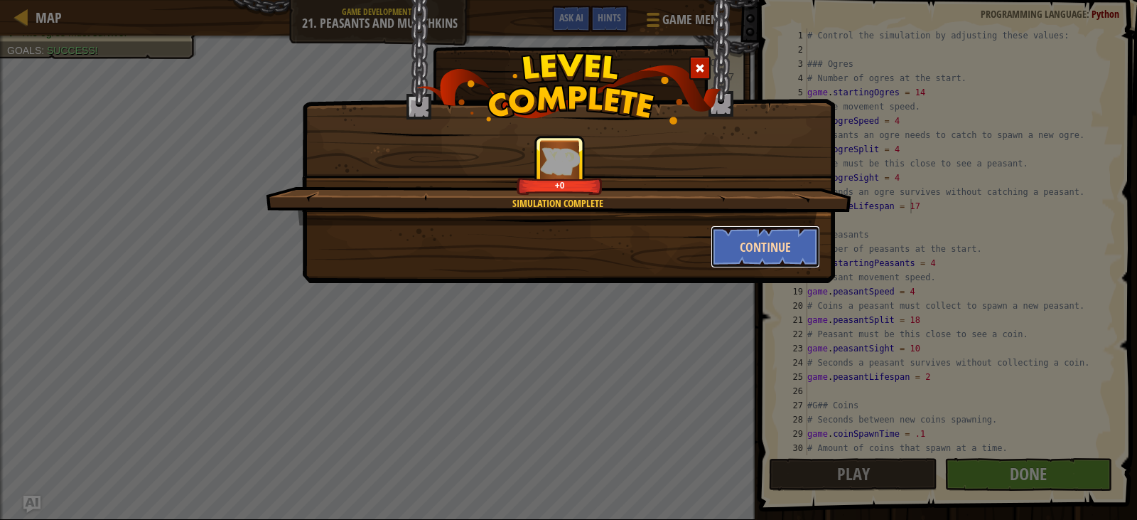
click at [759, 245] on button "Continue" at bounding box center [766, 246] width 110 height 43
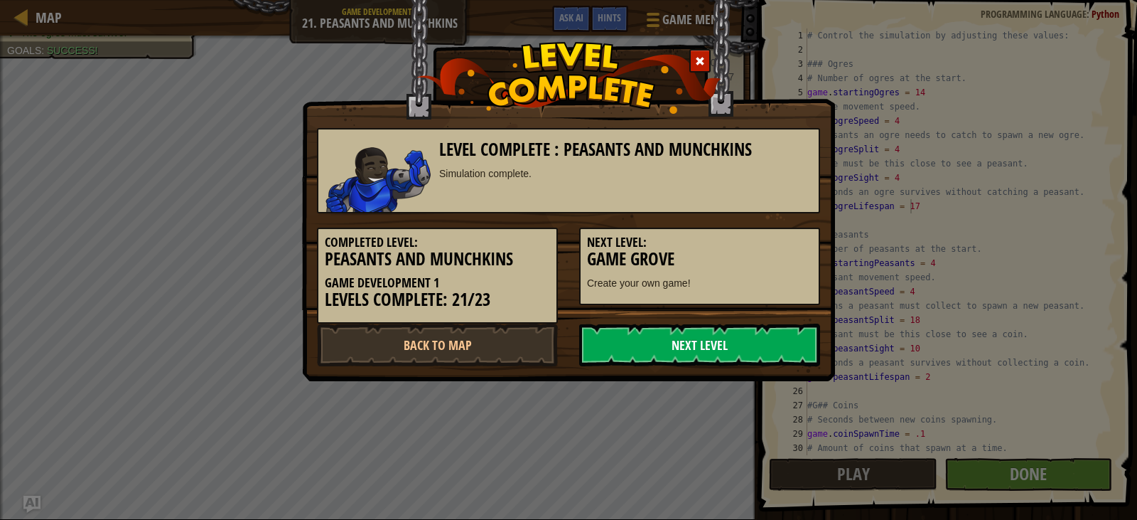
click at [689, 344] on link "Next Level" at bounding box center [699, 344] width 241 height 43
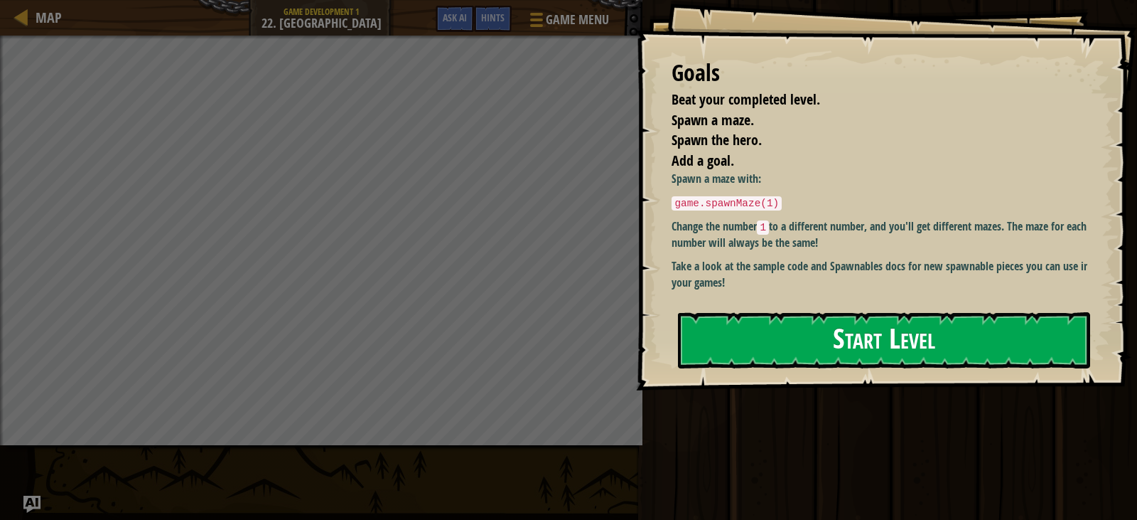
click at [772, 332] on button "Start Level" at bounding box center [884, 340] width 412 height 56
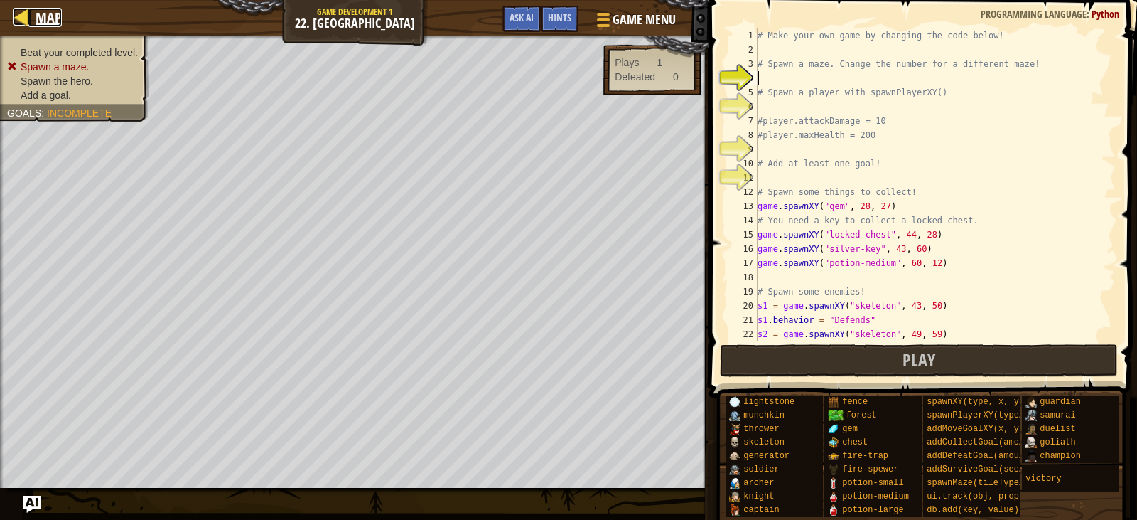
click at [31, 9] on link "Map" at bounding box center [44, 17] width 33 height 19
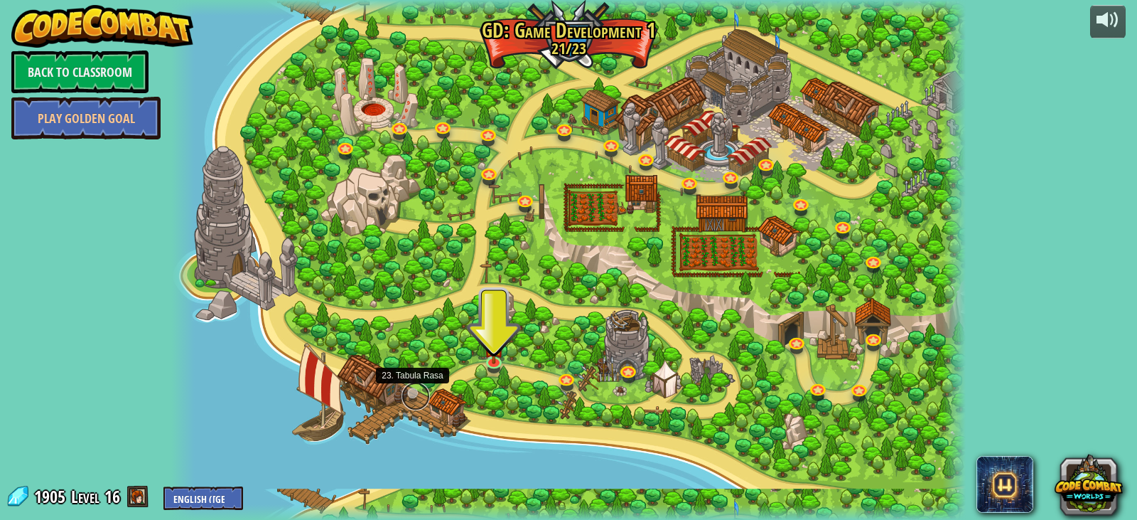
click at [410, 395] on link at bounding box center [416, 396] width 28 height 28
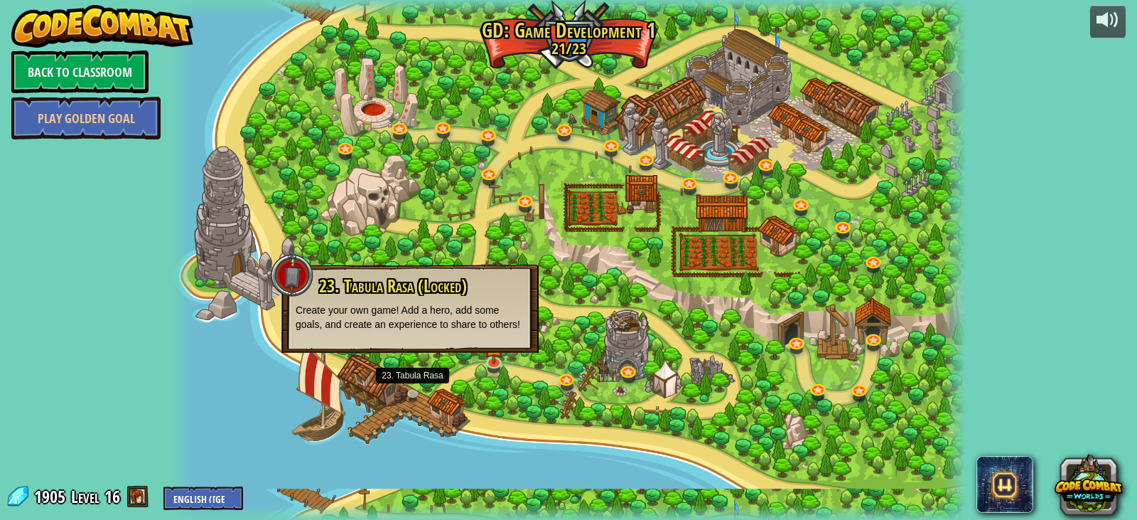
click at [448, 372] on div at bounding box center [568, 260] width 795 height 520
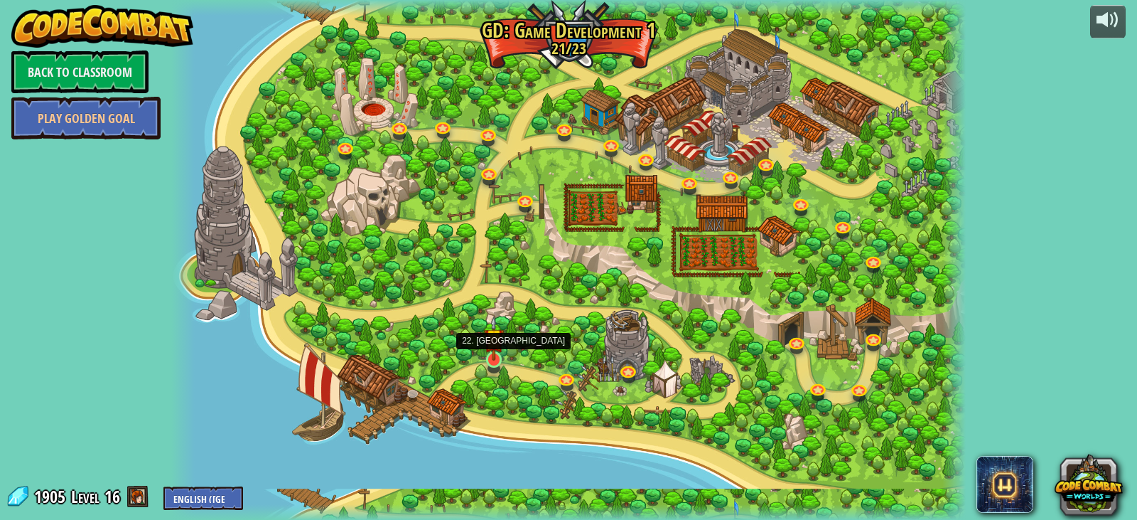
click at [488, 358] on img at bounding box center [494, 338] width 20 height 45
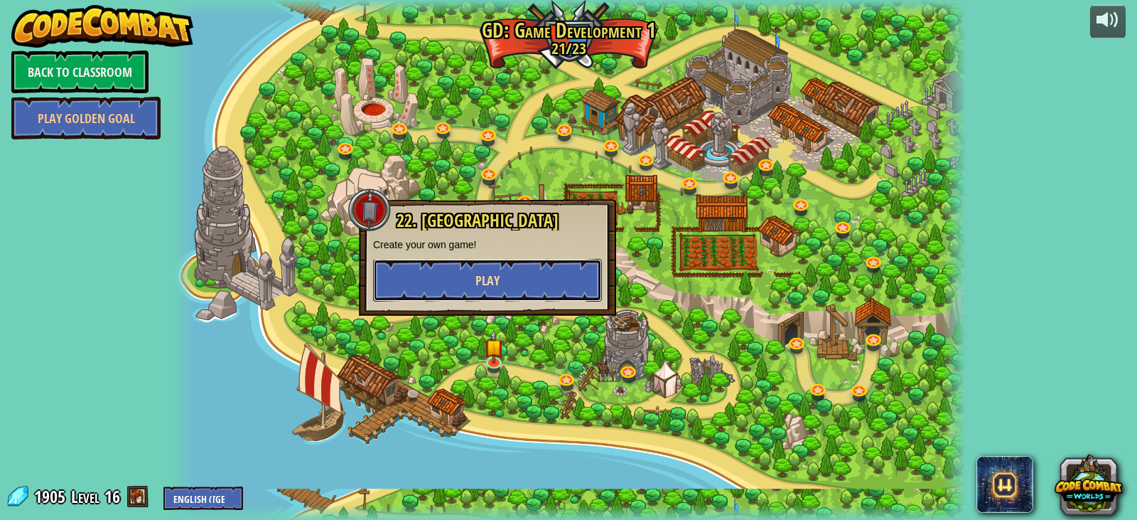
click at [481, 259] on button "Play" at bounding box center [487, 280] width 229 height 43
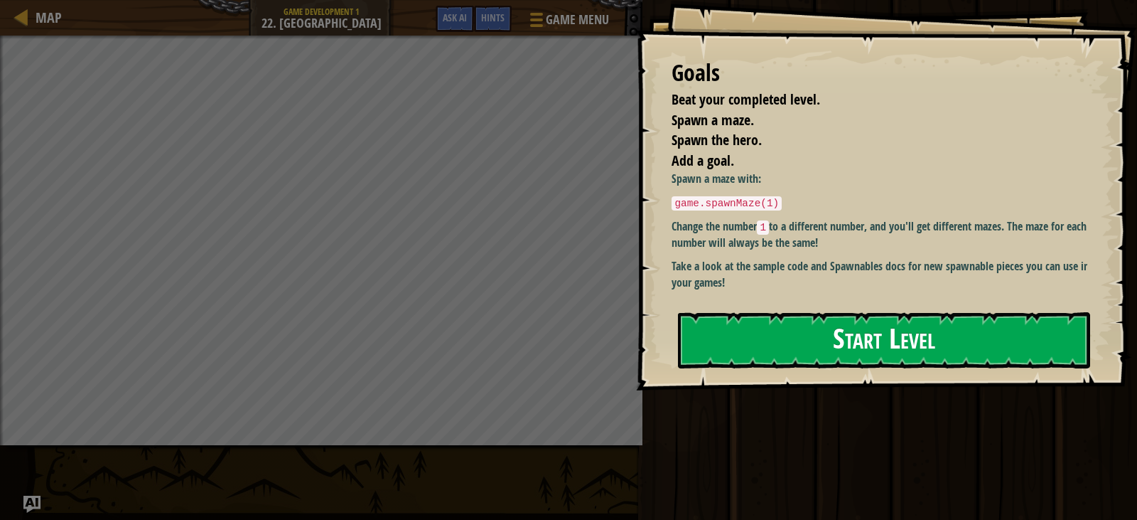
click at [817, 343] on button "Start Level" at bounding box center [884, 340] width 412 height 56
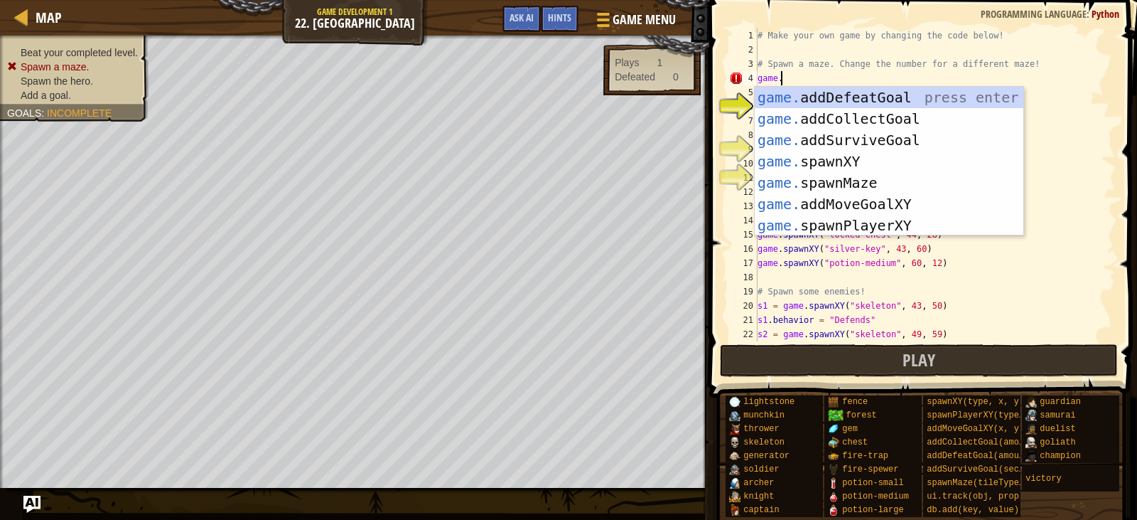
scroll to position [6, 1]
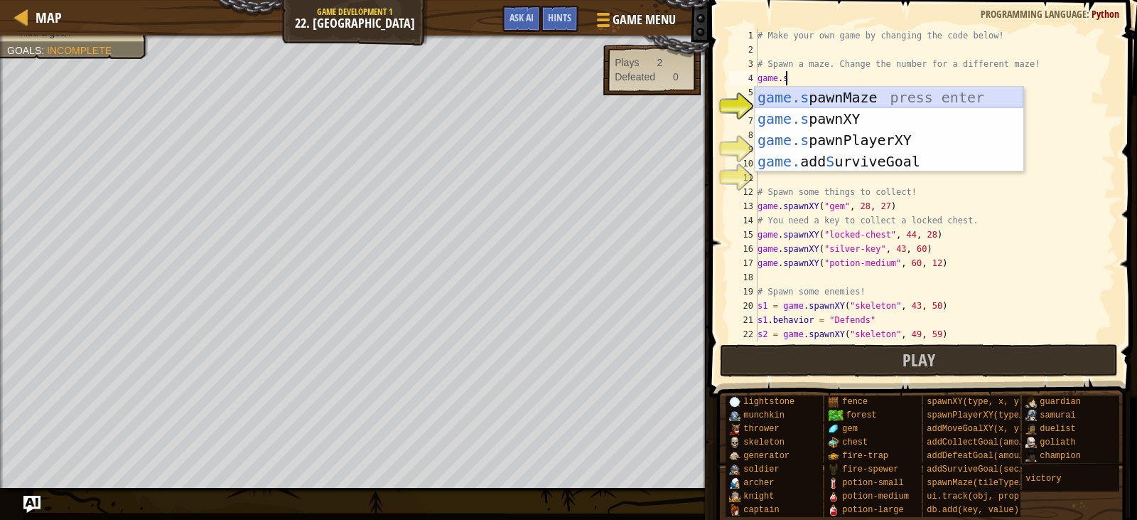
click at [858, 94] on div "game.s pawnMaze press enter game.s pawnXY press enter game.s pawnPlayerXY press…" at bounding box center [889, 151] width 269 height 128
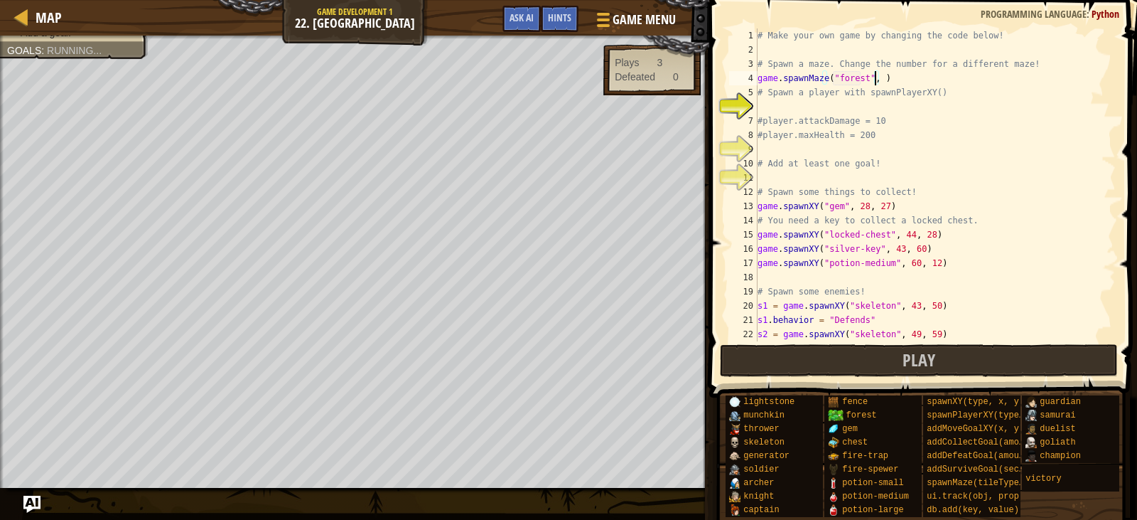
scroll to position [6, 9]
type textarea "game.spawnMaze("forest", 1234567890)"
click at [783, 104] on div "# Make your own game by changing the code below! # Spawn a maze. Change the num…" at bounding box center [930, 198] width 350 height 341
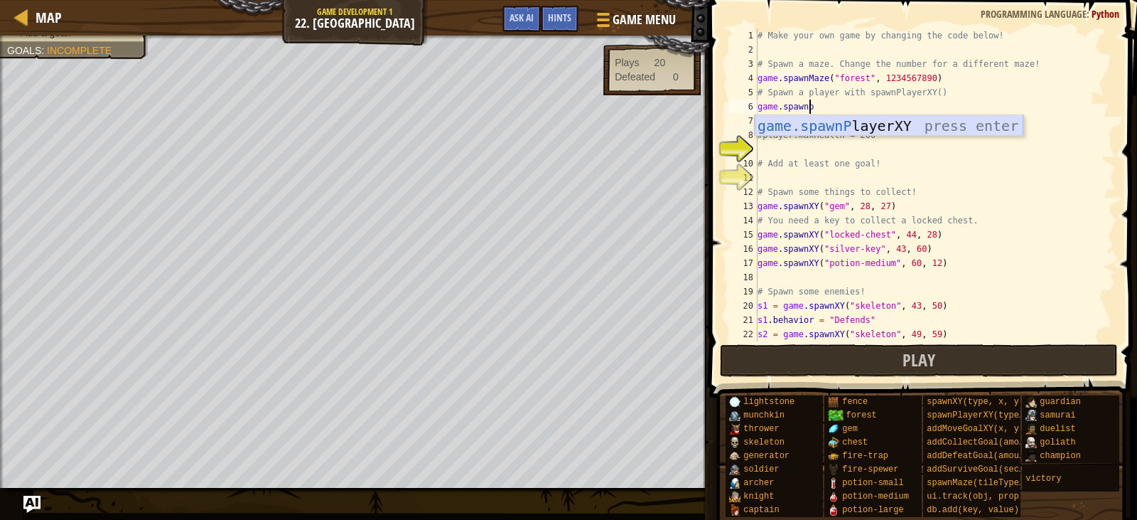
click at [878, 122] on div "game.spawnP layerXY press enter" at bounding box center [889, 147] width 269 height 64
type textarea "player = game.spawnPlayerXY("captain", 36, 30)"
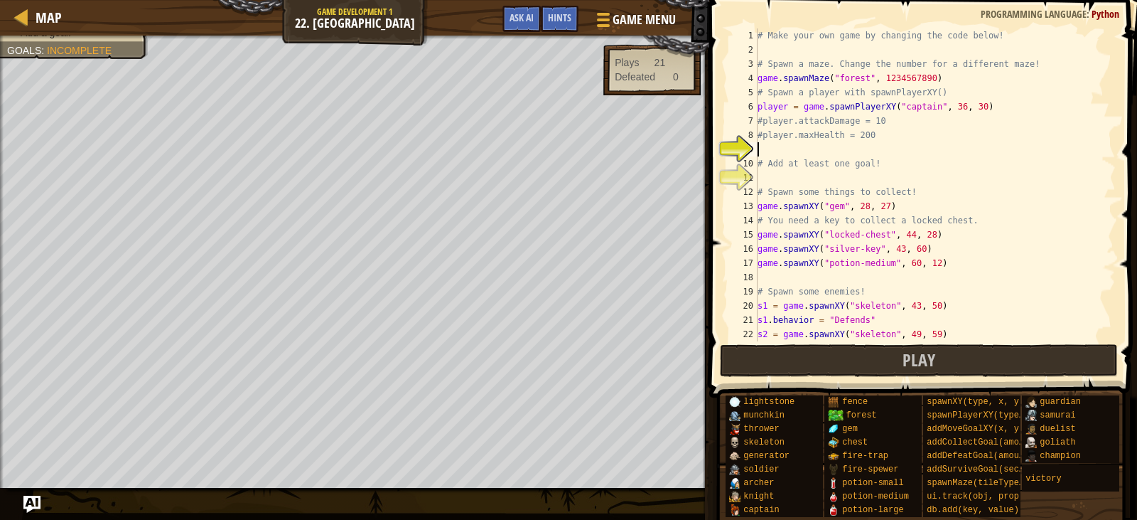
click at [807, 147] on div "# Make your own game by changing the code below! # Spawn a maze. Change the num…" at bounding box center [930, 198] width 350 height 341
drag, startPoint x: 807, startPoint y: 148, endPoint x: 825, endPoint y: 195, distance: 50.8
click at [810, 150] on div "# Make your own game by changing the code below! # Spawn a maze. Change the num…" at bounding box center [930, 198] width 350 height 341
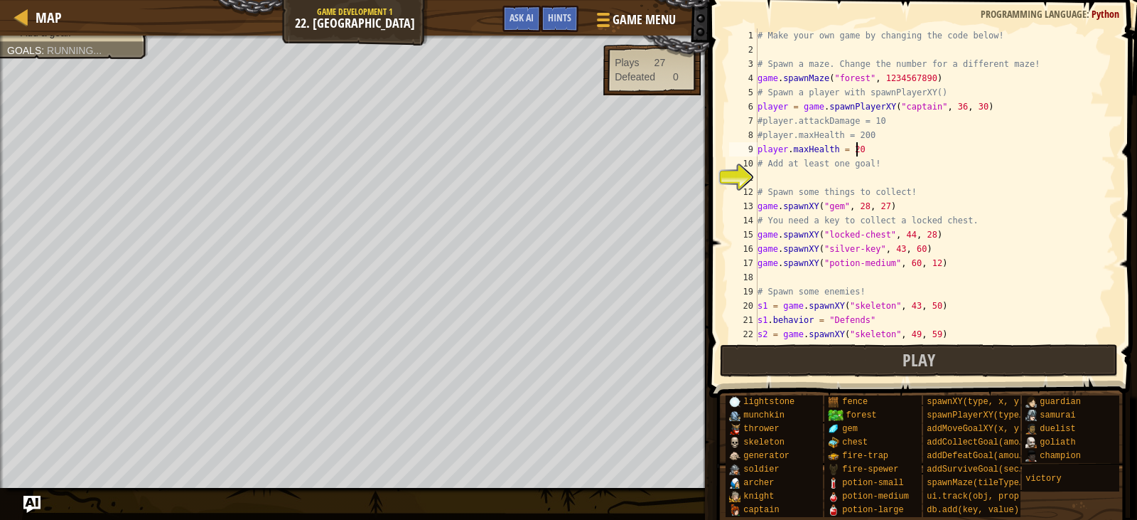
type textarea "player.maxHealth = 200"
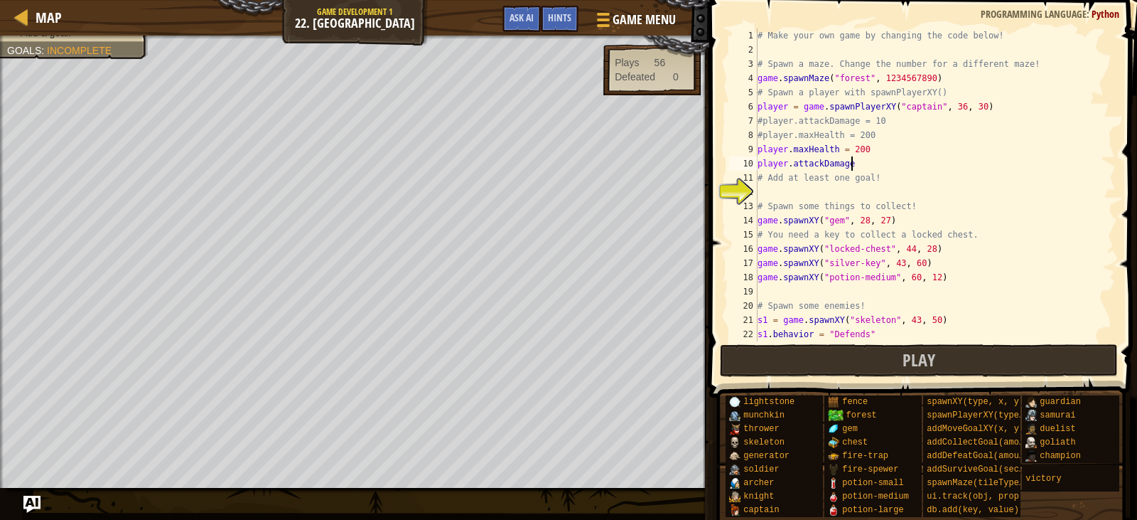
scroll to position [6, 7]
type textarea "player.attackDamage = 10"
click at [802, 189] on div "# Make your own game by changing the code below! # Spawn a maze. Change the num…" at bounding box center [930, 198] width 350 height 341
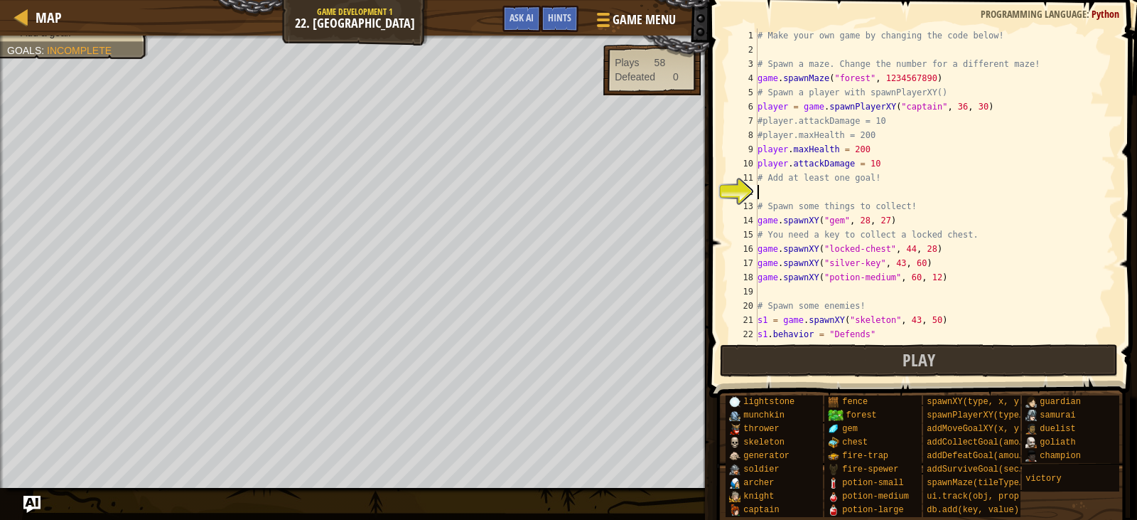
type textarea "g"
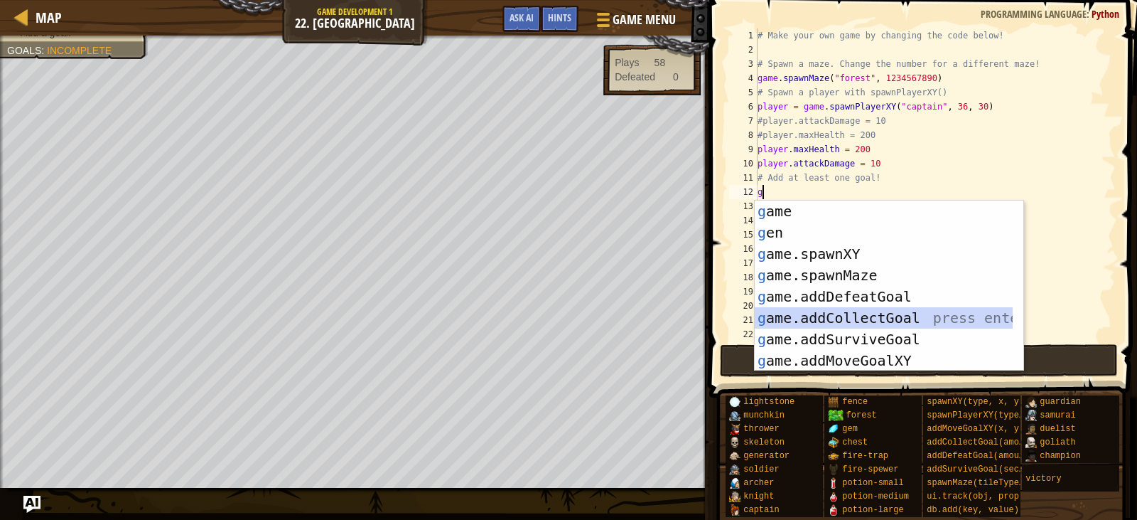
click at [895, 309] on div "g ame press enter g en press enter g ame.spawnXY press enter g ame.spawnMaze pr…" at bounding box center [884, 306] width 258 height 213
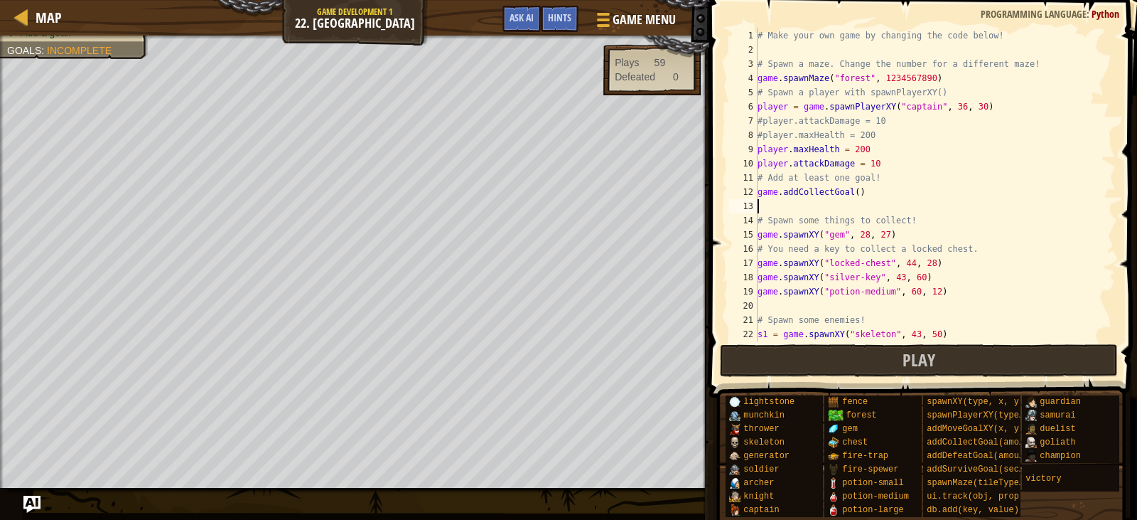
click at [851, 193] on div "# Make your own game by changing the code below! # Spawn a maze. Change the num…" at bounding box center [930, 198] width 350 height 341
click at [911, 208] on div "s 1 press enter" at bounding box center [983, 232] width 269 height 64
click at [961, 334] on div "# Make your own game by changing the code below! # Spawn a maze. Change the num…" at bounding box center [930, 198] width 350 height 341
click at [963, 350] on button "Play" at bounding box center [919, 360] width 399 height 33
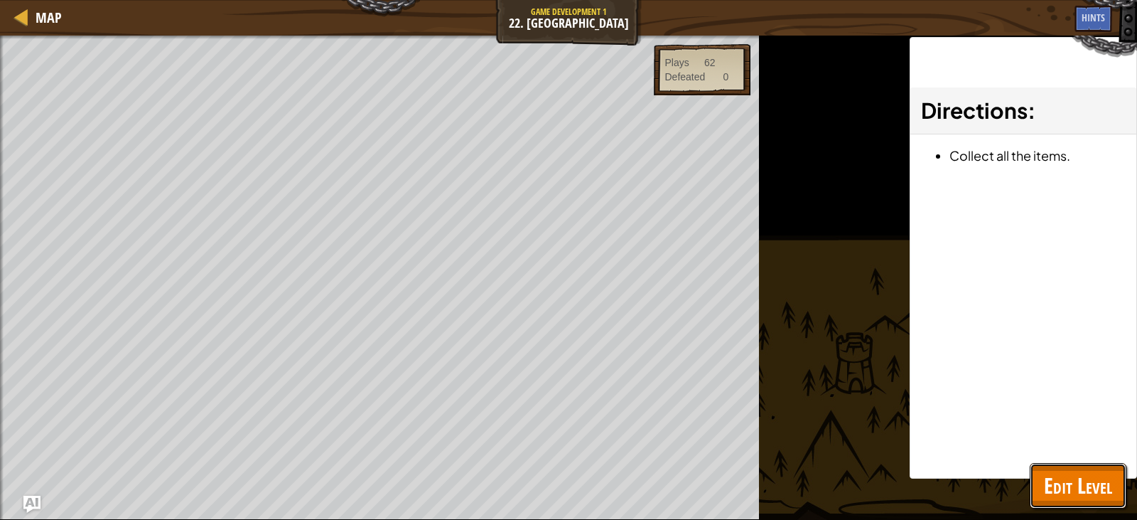
click at [1086, 478] on span "Edit Level" at bounding box center [1078, 485] width 68 height 29
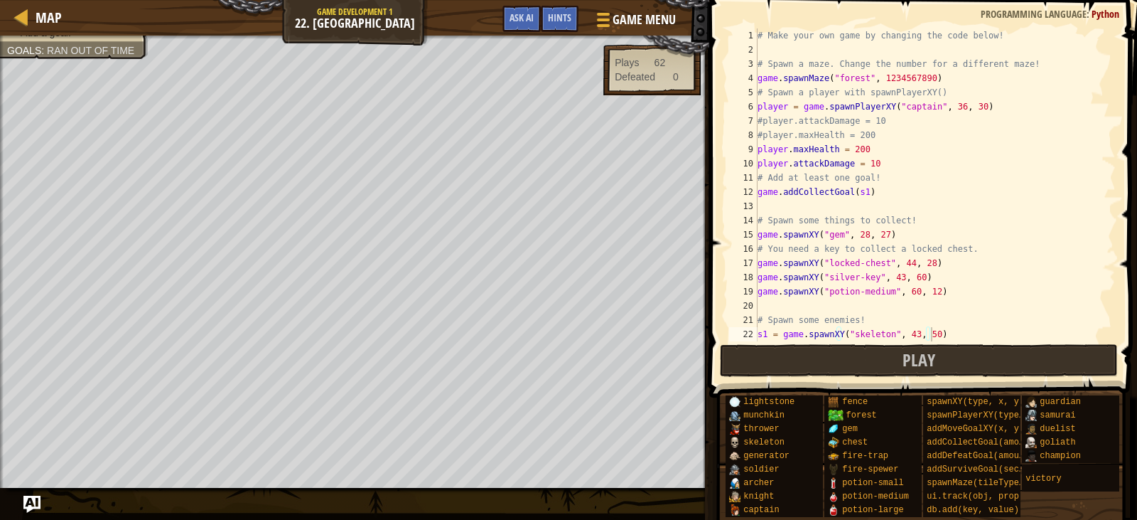
click at [884, 154] on div "# Make your own game by changing the code below! # Spawn a maze. Change the num…" at bounding box center [930, 198] width 350 height 341
click at [880, 163] on div "# Make your own game by changing the code below! # Spawn a maze. Change the num…" at bounding box center [930, 198] width 350 height 341
type textarea "player.attackDamage = 300"
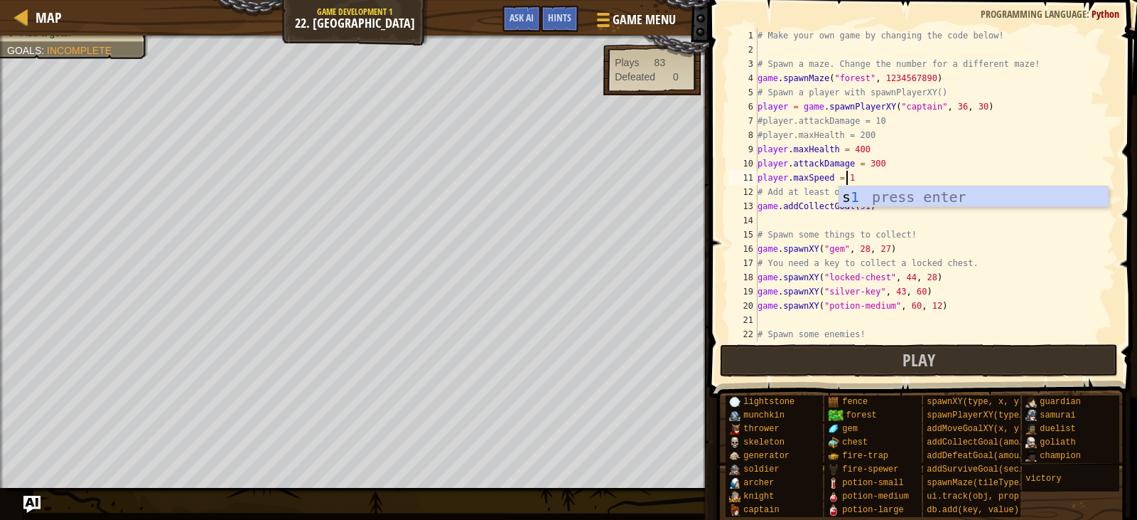
scroll to position [6, 7]
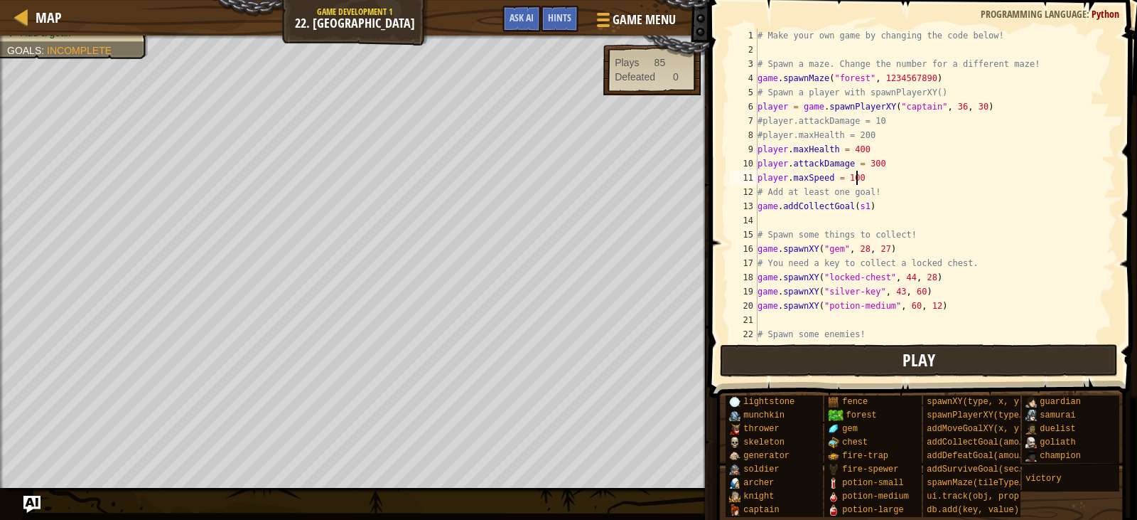
type textarea "player.maxSpeed = 100"
click at [919, 353] on span "Play" at bounding box center [919, 359] width 33 height 23
